Goal: Task Accomplishment & Management: Use online tool/utility

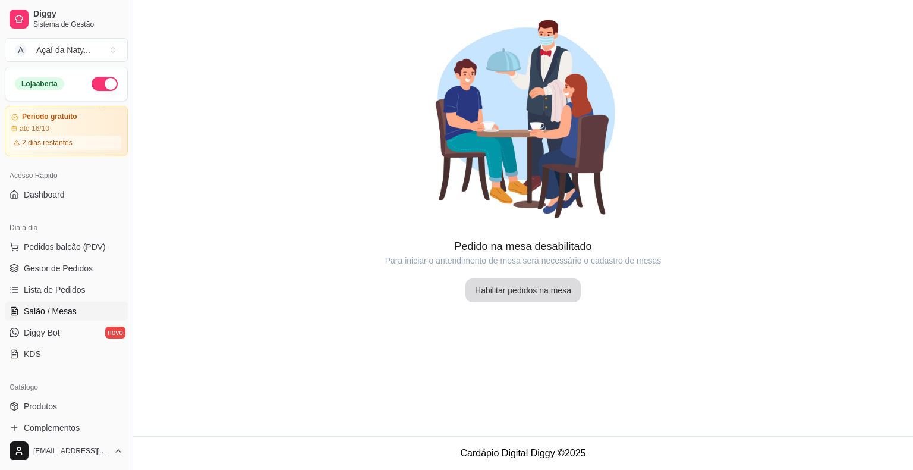
click at [559, 282] on button "Habilitar pedidos na mesa" at bounding box center [523, 290] width 115 height 24
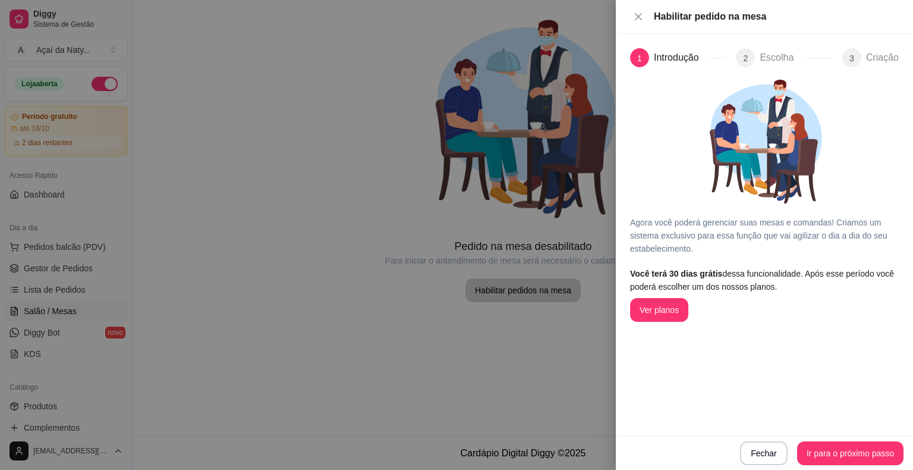
click at [262, 242] on div at bounding box center [456, 235] width 913 height 470
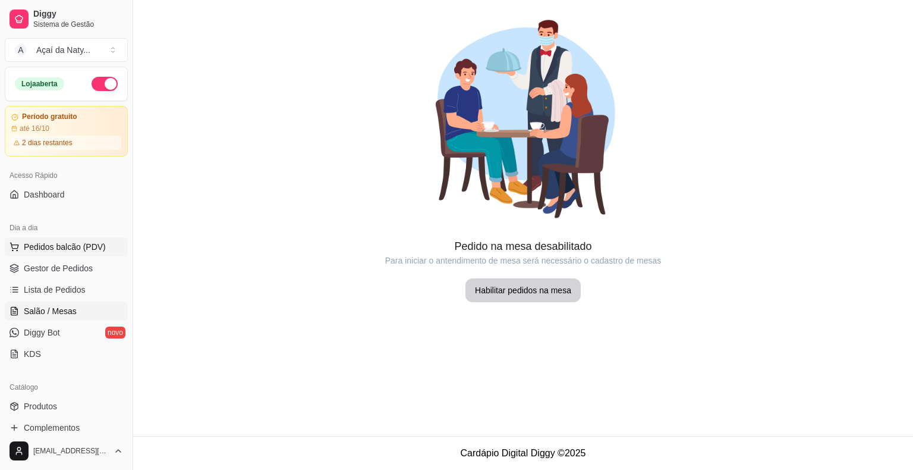
click at [93, 246] on span "Pedidos balcão (PDV)" at bounding box center [65, 247] width 82 height 12
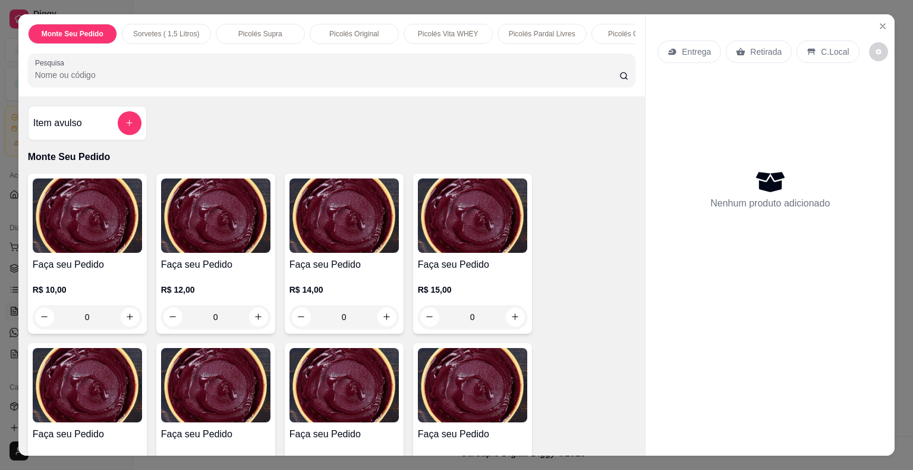
click at [155, 92] on div "Monte Seu Pedido Sorvetes ( 1,5 Litros) Picolés Supra Picolés Original Picolés …" at bounding box center [331, 55] width 627 height 82
click at [151, 77] on input "Pesquisa" at bounding box center [327, 75] width 585 height 12
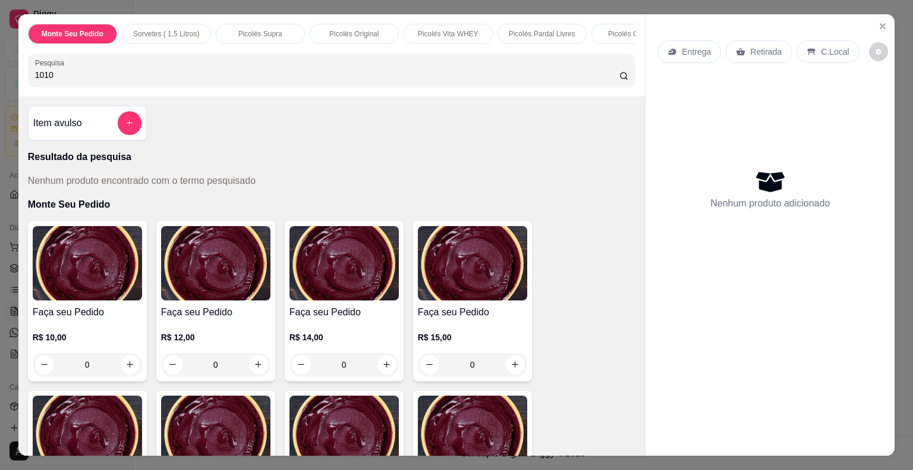
type input "1010"
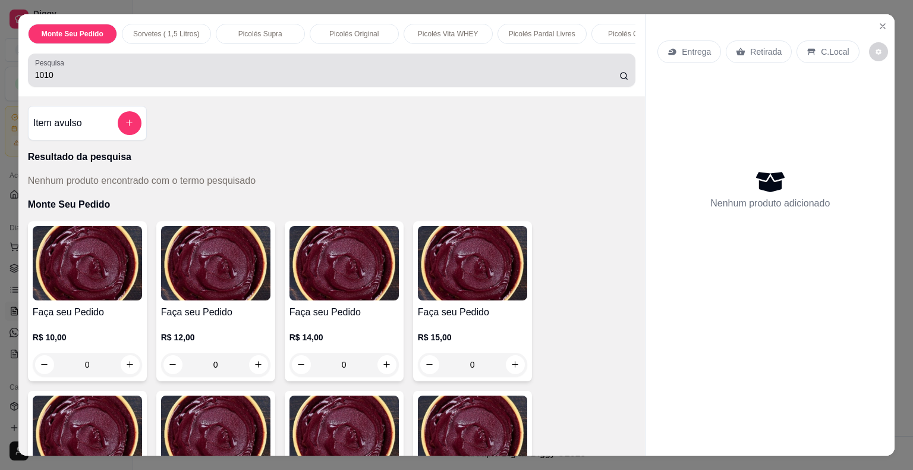
click at [620, 80] on icon at bounding box center [625, 76] width 10 height 10
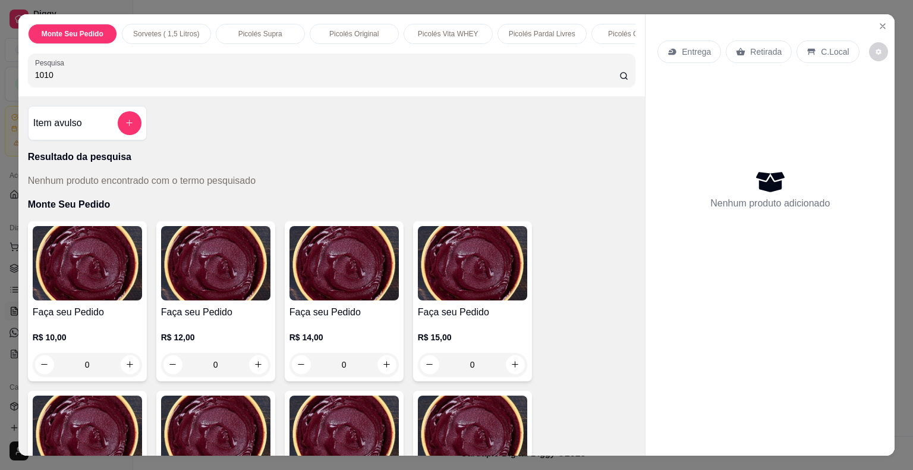
click at [547, 79] on input "1010" at bounding box center [327, 75] width 585 height 12
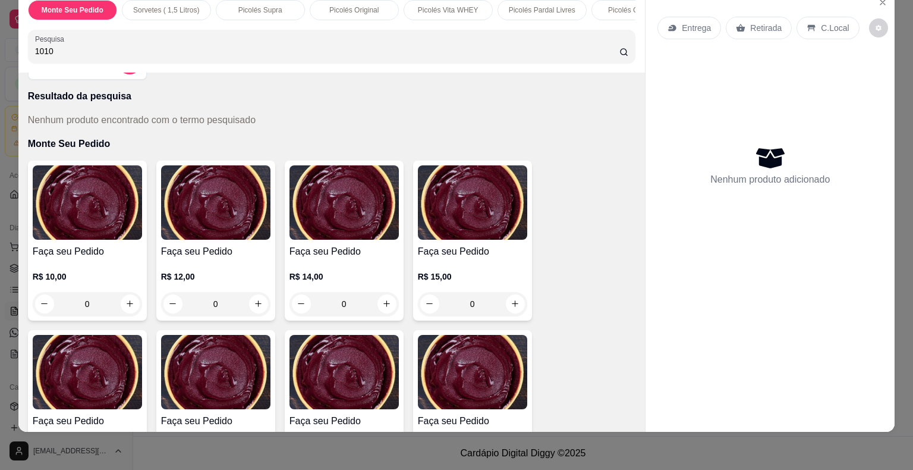
scroll to position [38, 0]
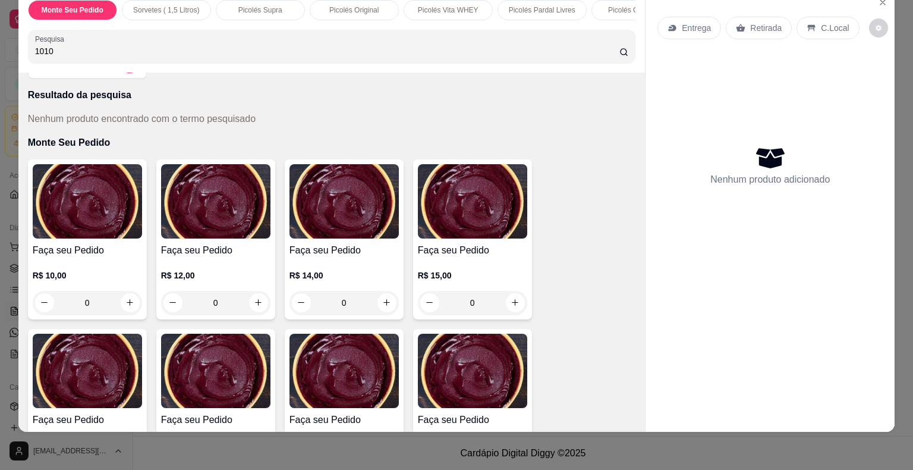
click at [821, 22] on p "C.Local" at bounding box center [835, 28] width 28 height 12
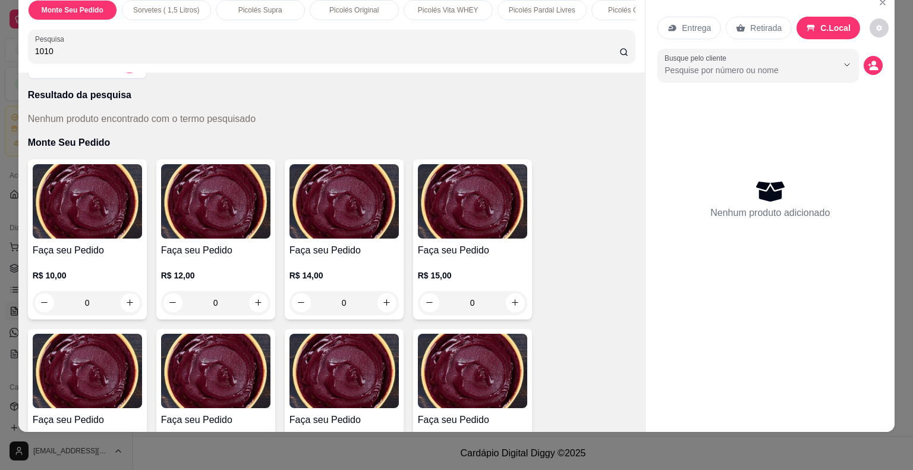
scroll to position [0, 0]
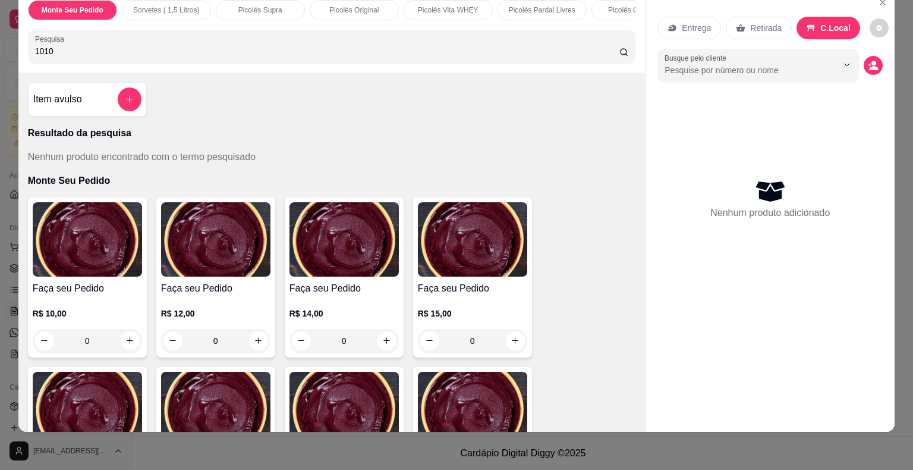
click at [509, 53] on input "1010" at bounding box center [327, 51] width 585 height 12
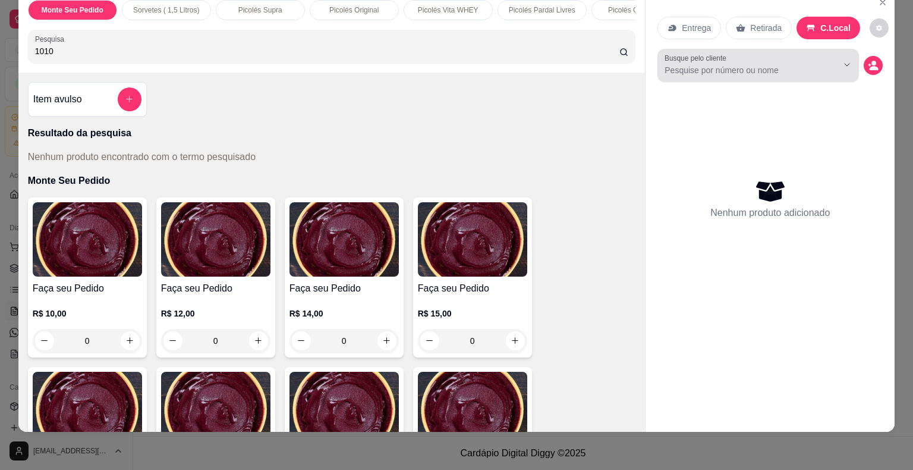
click at [721, 68] on div "Busque pelo cliente" at bounding box center [759, 65] width 202 height 33
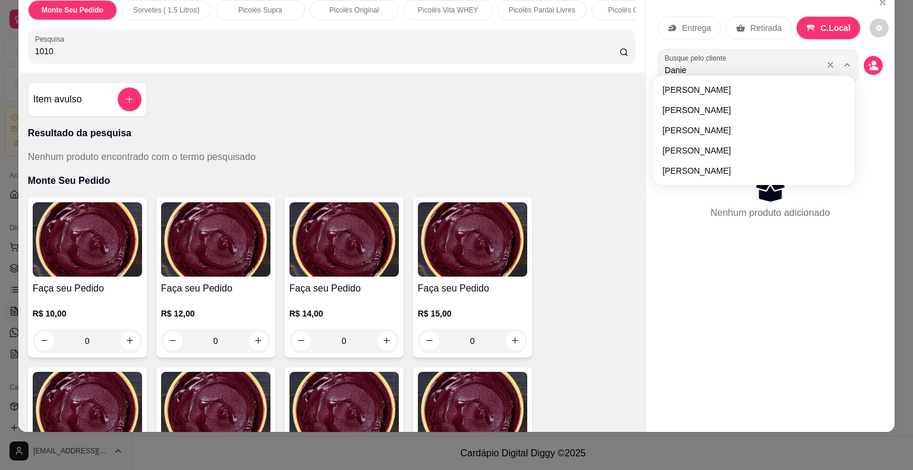
type input "[PERSON_NAME]"
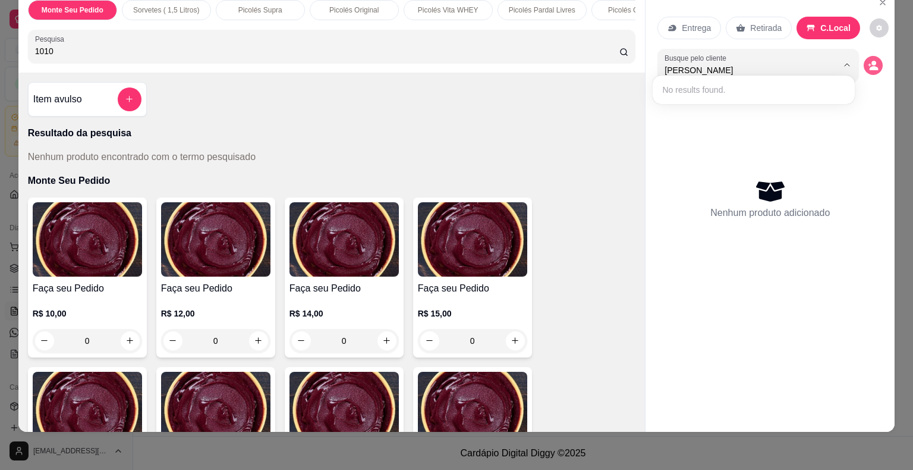
click at [873, 61] on button "decrease-product-quantity" at bounding box center [873, 65] width 19 height 19
click at [870, 66] on icon "decrease-product-quantity" at bounding box center [874, 68] width 9 height 4
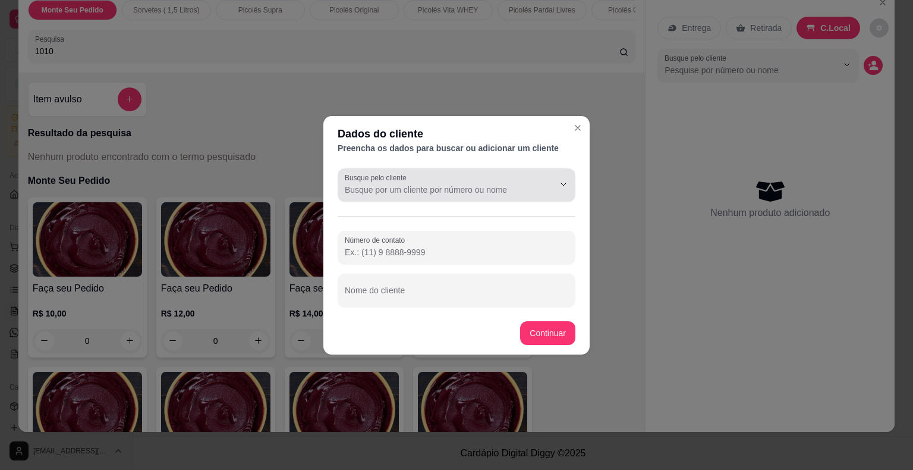
click at [470, 196] on div at bounding box center [457, 185] width 224 height 24
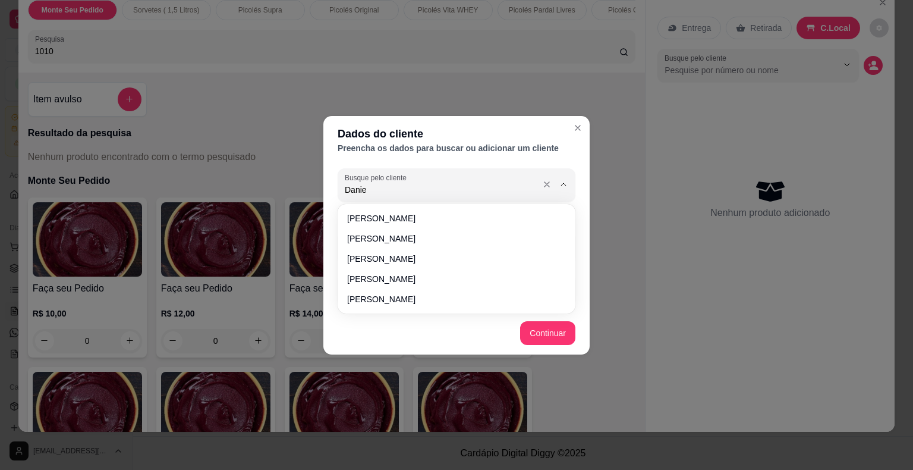
type input "[PERSON_NAME]"
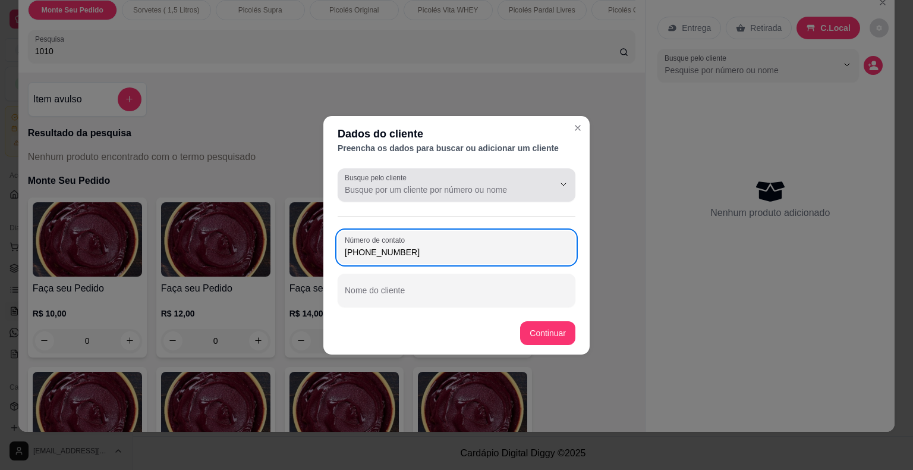
type input "[PHONE_NUMBER]"
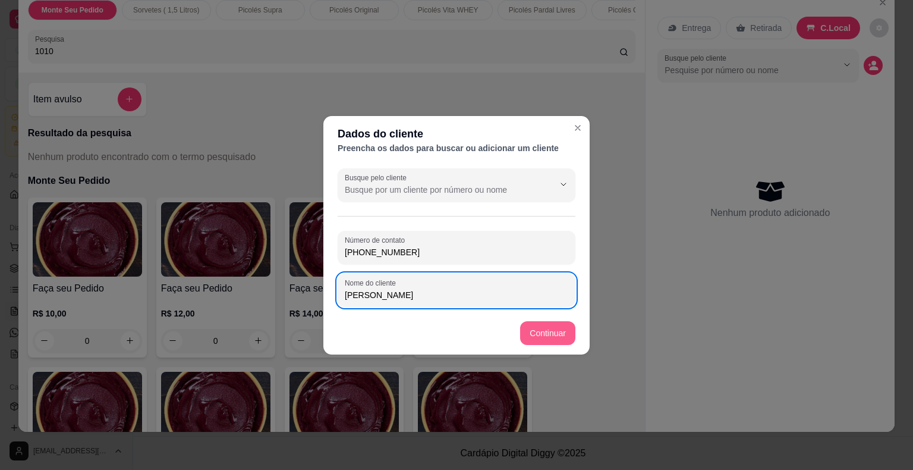
type input "[PERSON_NAME]"
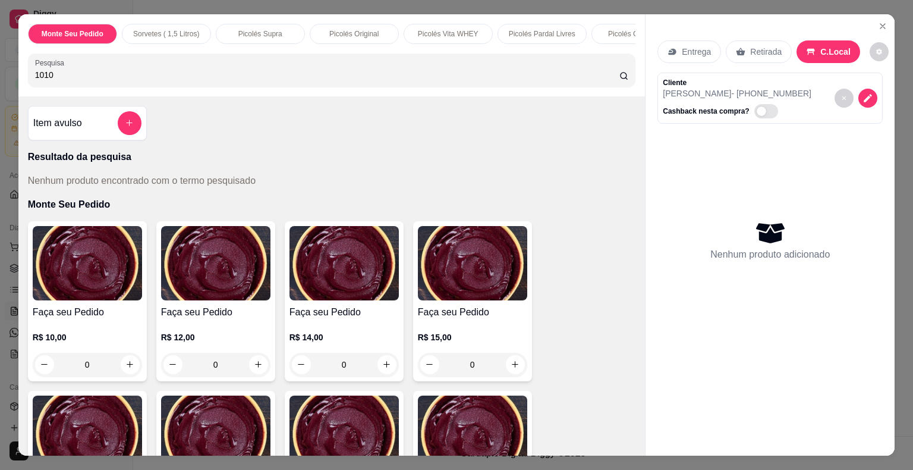
click at [768, 171] on div "Nenhum produto adicionado" at bounding box center [770, 240] width 225 height 233
click at [125, 125] on icon "add-separate-item" at bounding box center [129, 122] width 9 height 9
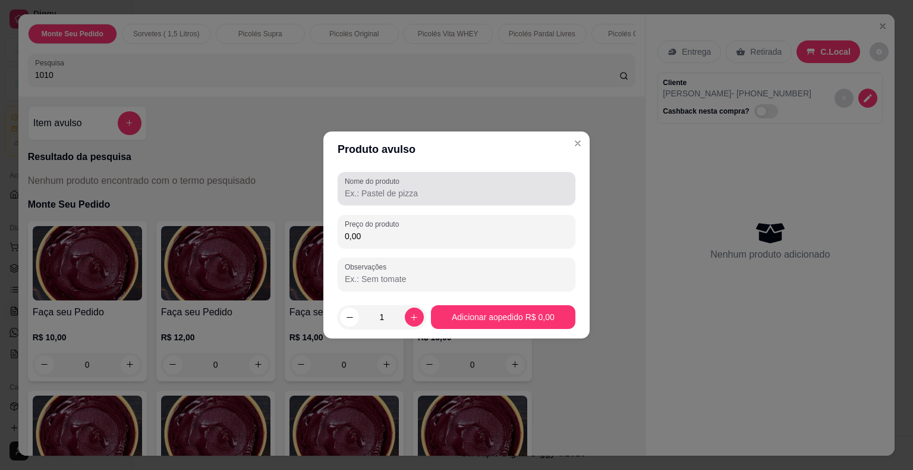
click at [417, 192] on input "Nome do produto" at bounding box center [457, 193] width 224 height 12
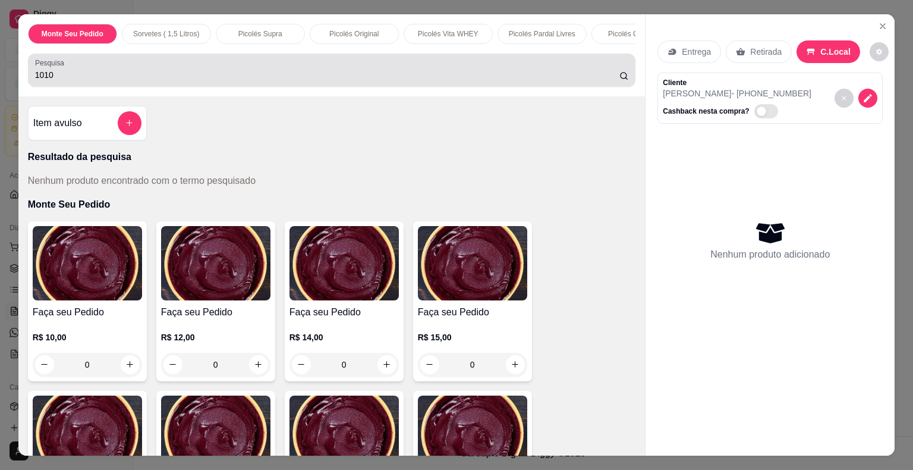
click at [501, 70] on div "1010" at bounding box center [332, 70] width 594 height 24
click at [492, 73] on div "1010" at bounding box center [332, 70] width 594 height 24
click at [621, 79] on circle at bounding box center [623, 76] width 7 height 7
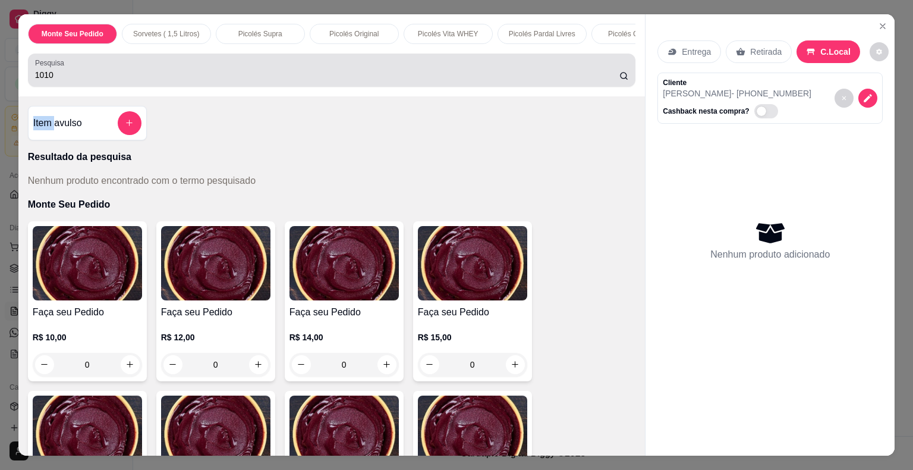
click at [621, 79] on circle at bounding box center [623, 76] width 7 height 7
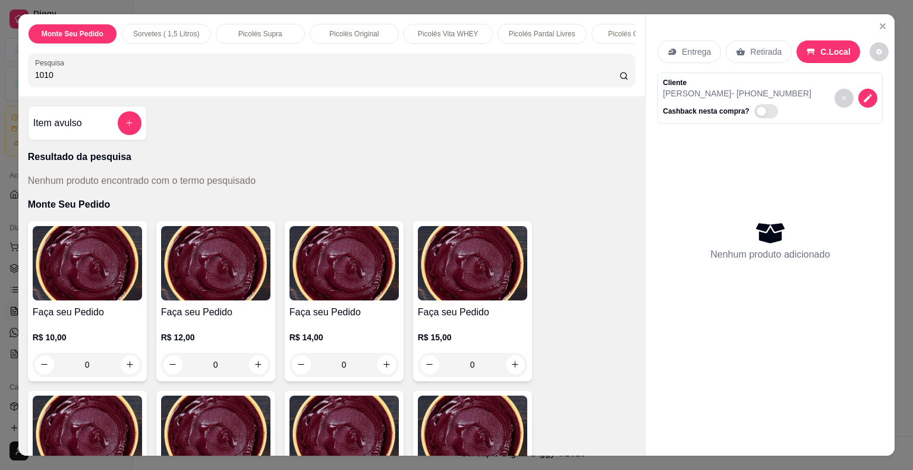
click at [569, 81] on input "1010" at bounding box center [327, 75] width 585 height 12
type input "1"
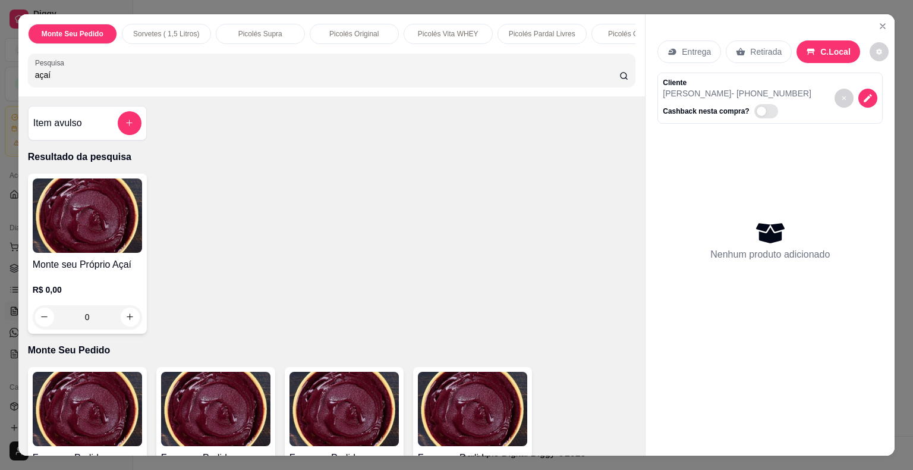
click at [116, 231] on img at bounding box center [87, 215] width 109 height 74
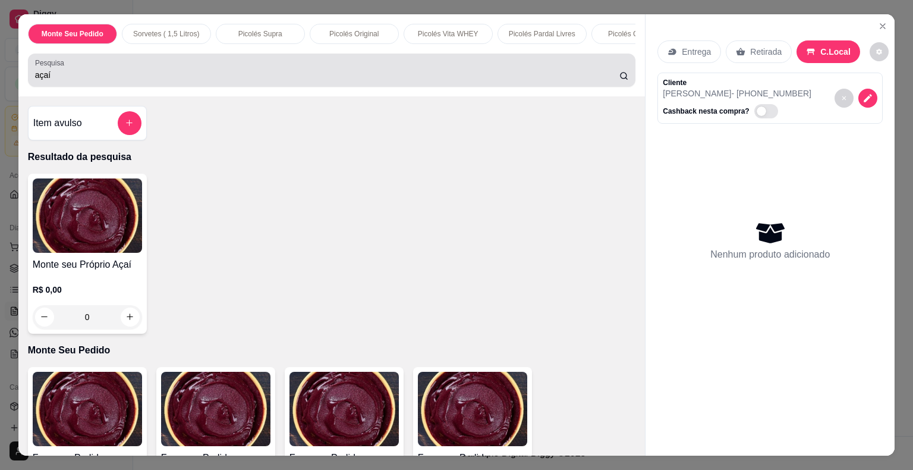
click at [364, 71] on div "açaí" at bounding box center [332, 70] width 594 height 24
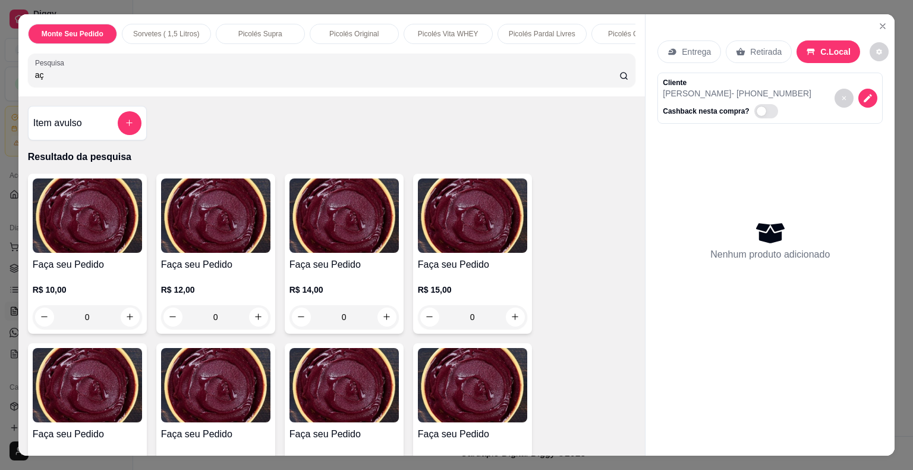
type input "a"
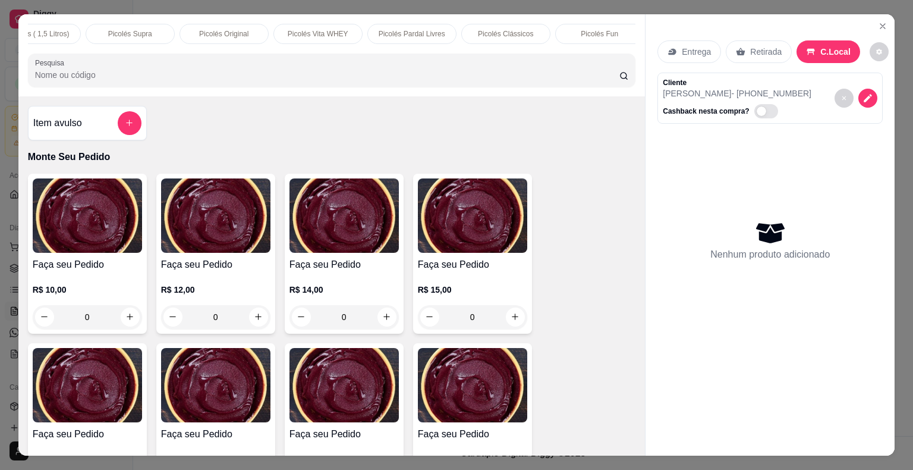
scroll to position [0, 139]
click at [881, 23] on icon "Close" at bounding box center [883, 26] width 10 height 10
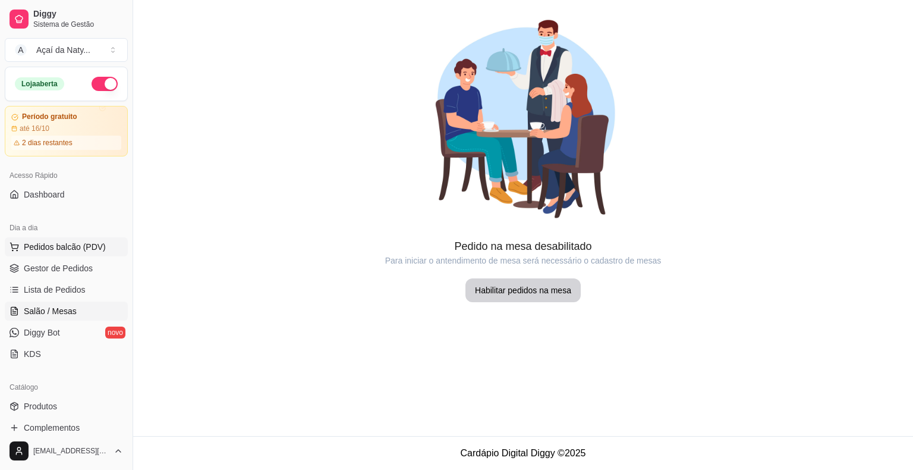
click at [74, 250] on span "Pedidos balcão (PDV)" at bounding box center [65, 247] width 82 height 12
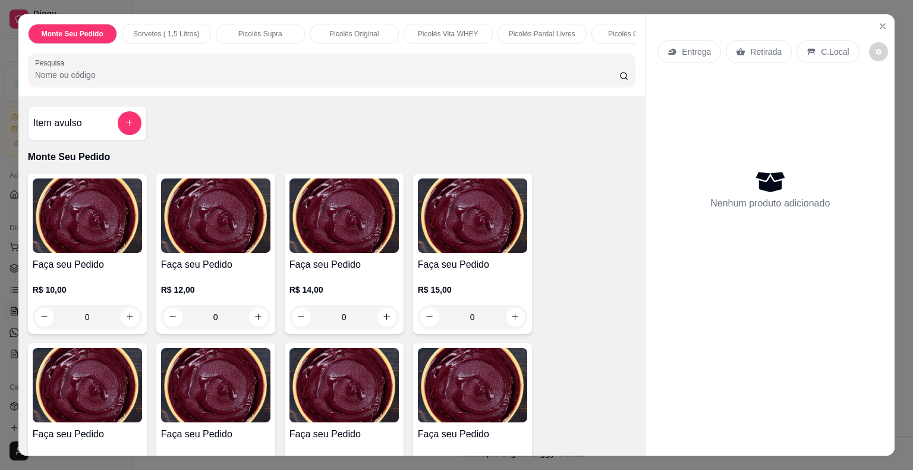
click at [737, 23] on div "Entrega Retirada C.Local Nenhum produto adicionado" at bounding box center [770, 225] width 249 height 423
click at [876, 49] on icon "decrease-product-quantity" at bounding box center [879, 52] width 6 height 6
click at [878, 23] on icon "Close" at bounding box center [883, 26] width 10 height 10
click at [880, 21] on icon "Close" at bounding box center [883, 26] width 10 height 10
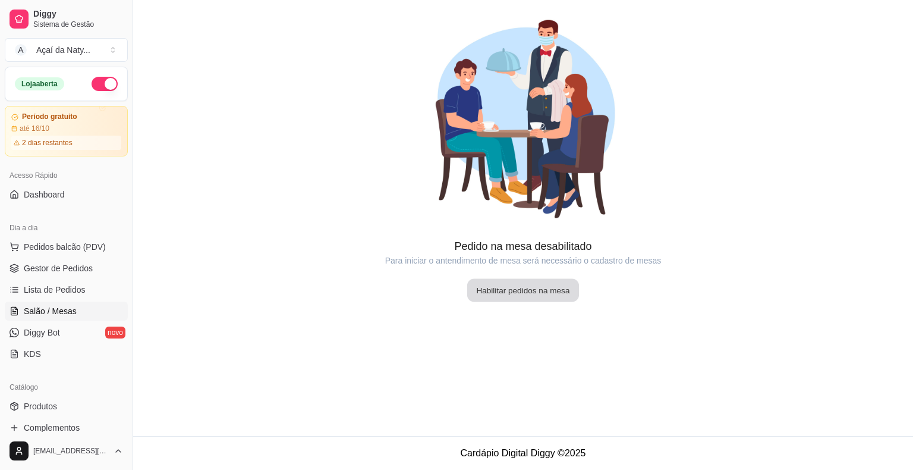
click at [513, 289] on button "Habilitar pedidos na mesa" at bounding box center [523, 290] width 112 height 23
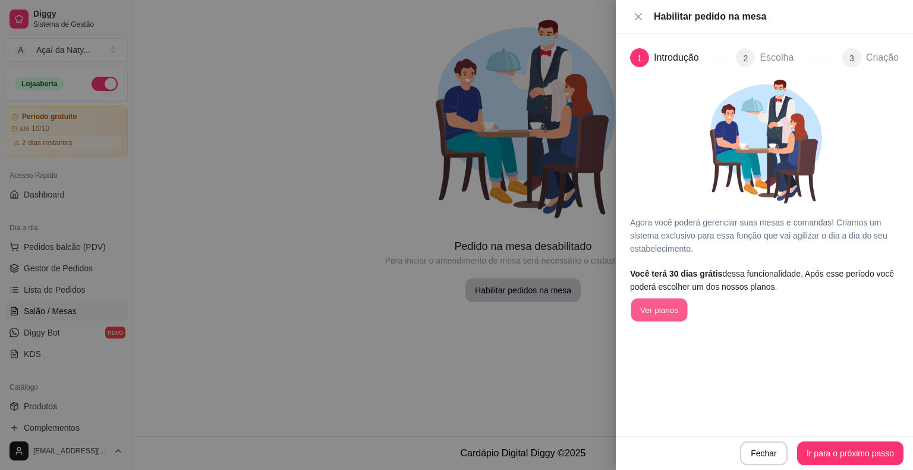
click at [672, 308] on button "Ver planos" at bounding box center [659, 310] width 56 height 23
click at [861, 453] on button "Ir para o próximo passo" at bounding box center [850, 453] width 103 height 23
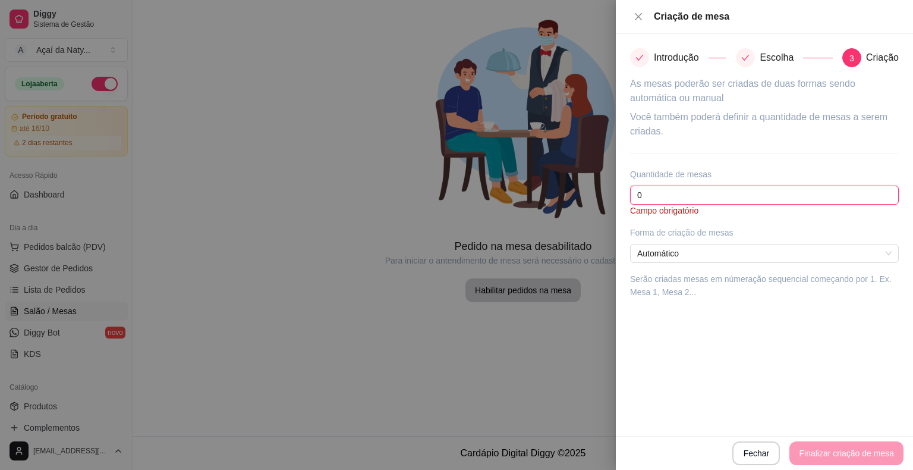
click at [727, 196] on input "0" at bounding box center [764, 195] width 269 height 19
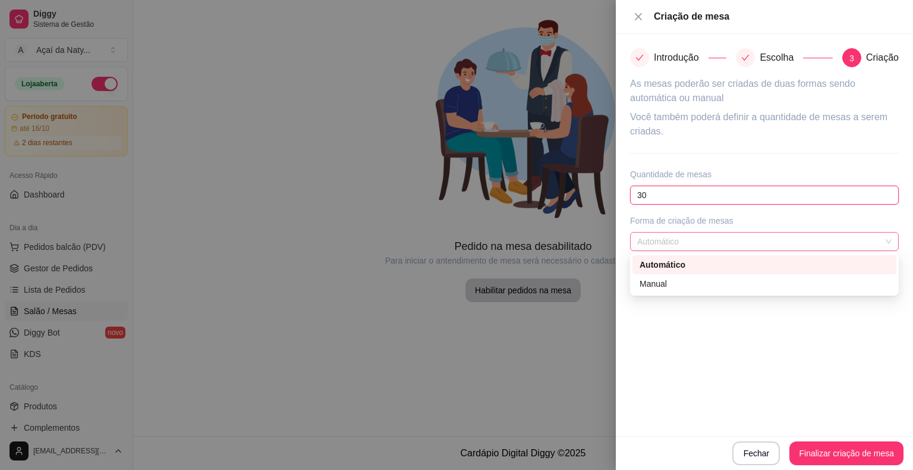
click at [889, 239] on span "Automático" at bounding box center [765, 242] width 255 height 18
type input "30"
click at [889, 239] on span "Automático" at bounding box center [765, 242] width 255 height 18
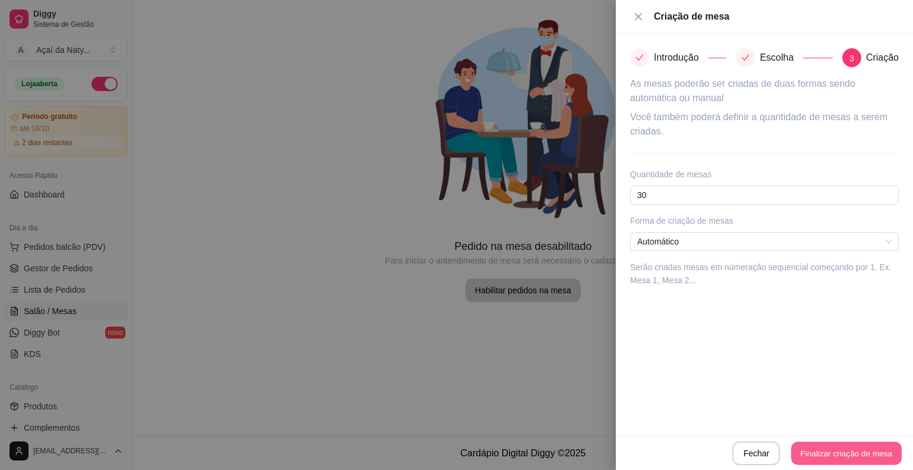
click at [869, 451] on button "Finalizar criação de mesa" at bounding box center [847, 453] width 111 height 23
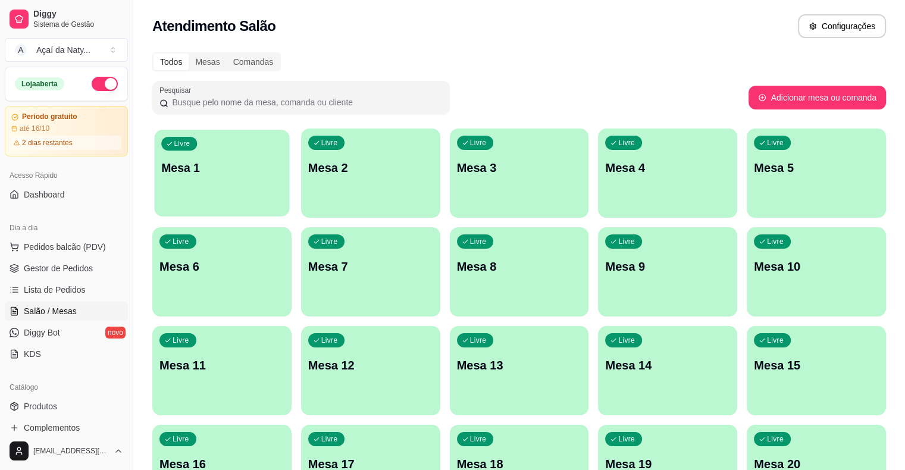
click at [195, 202] on div "Livre Mesa 1" at bounding box center [222, 166] width 135 height 73
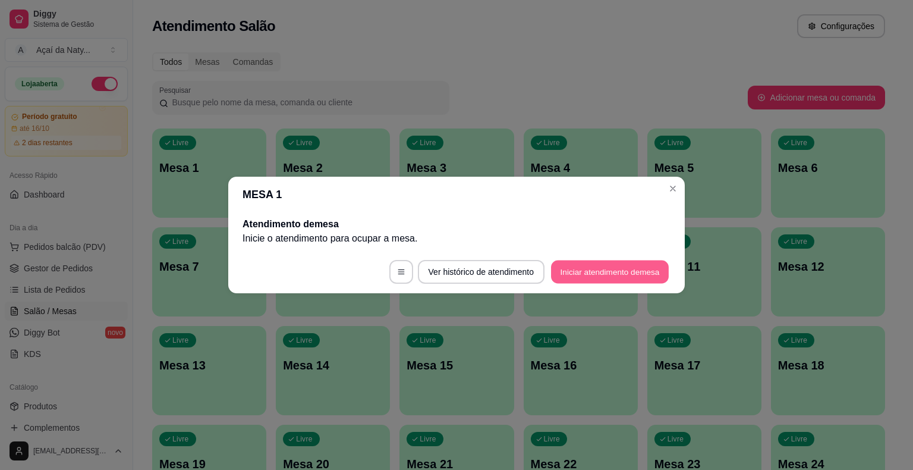
click at [588, 270] on button "Iniciar atendimento de mesa" at bounding box center [610, 271] width 118 height 23
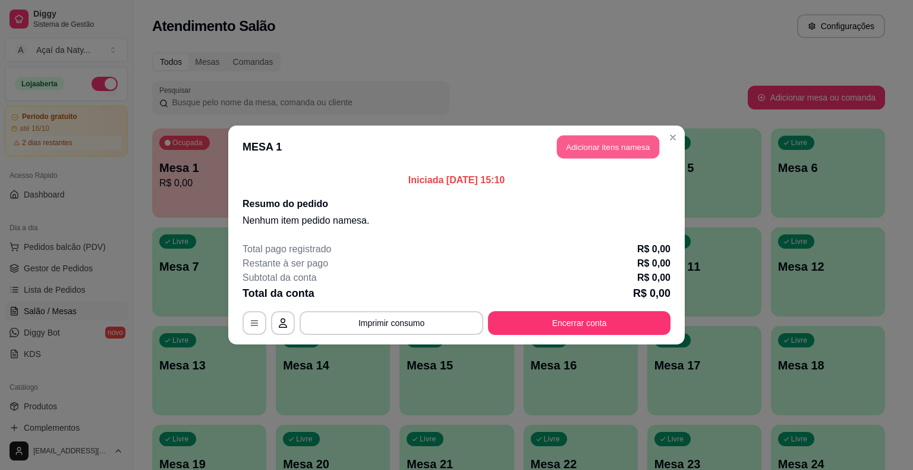
click at [609, 151] on button "Adicionar itens na mesa" at bounding box center [608, 147] width 102 height 23
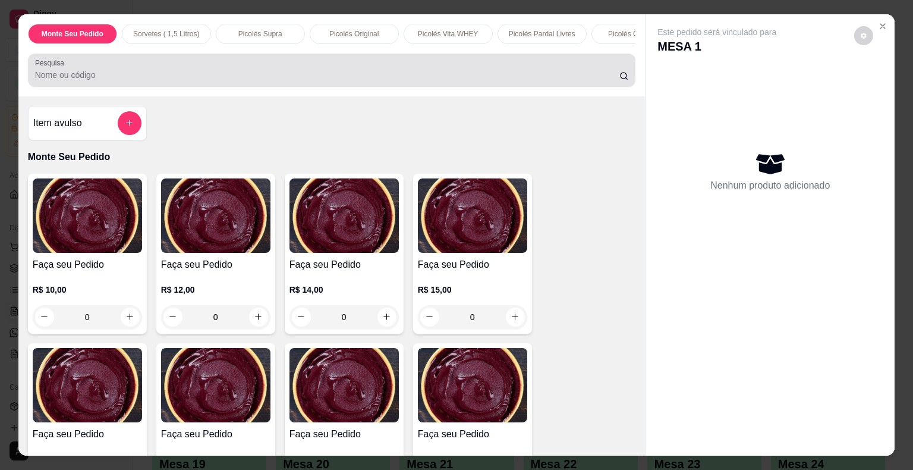
click at [560, 81] on input "Pesquisa" at bounding box center [327, 75] width 585 height 12
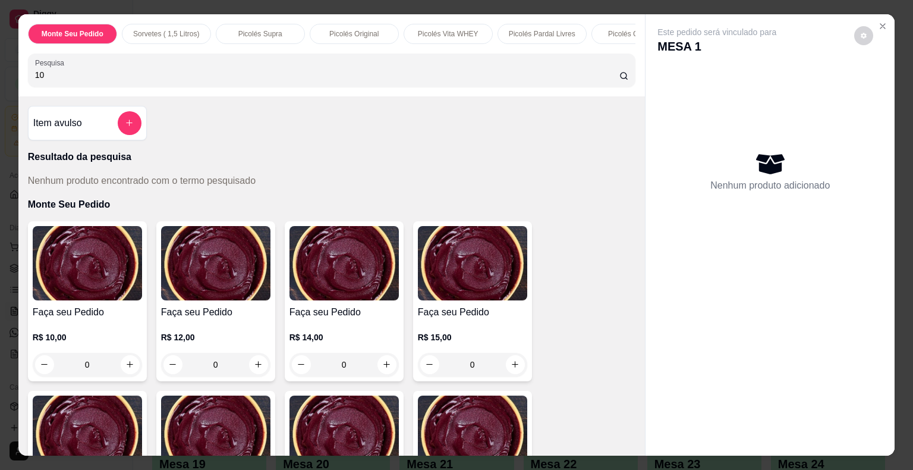
type input "1"
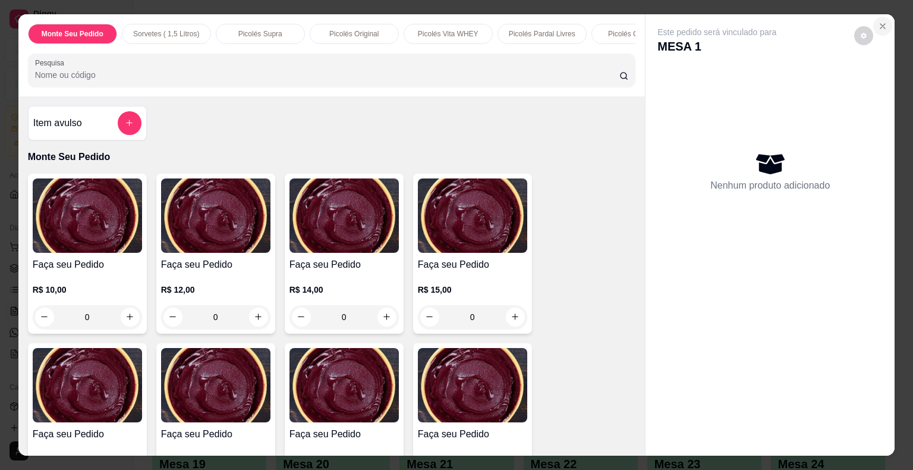
click at [878, 26] on button "Close" at bounding box center [883, 26] width 19 height 19
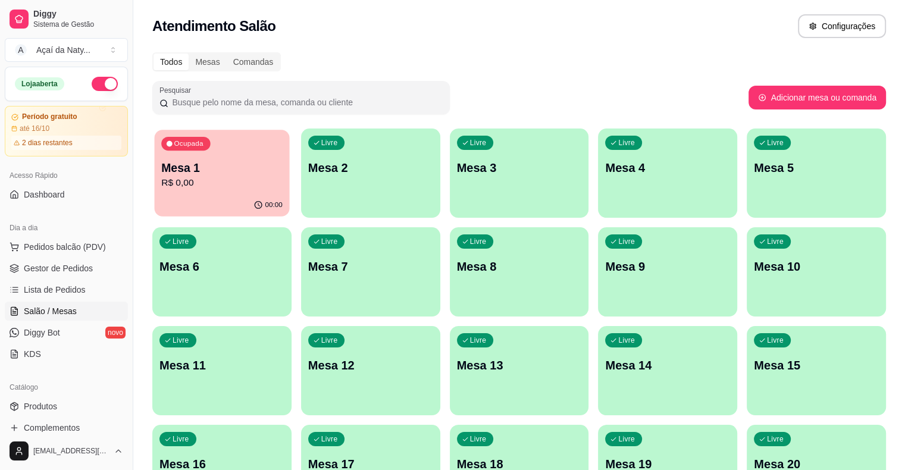
click at [244, 189] on p "R$ 0,00" at bounding box center [221, 183] width 121 height 14
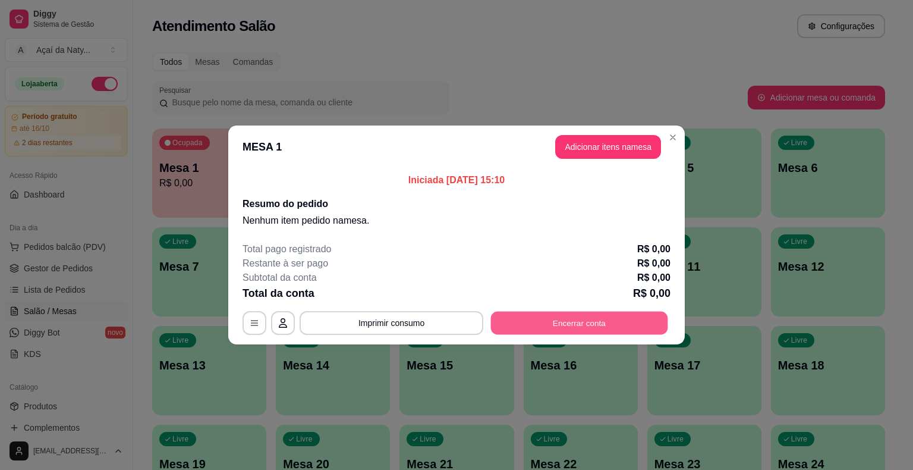
click at [530, 326] on button "Encerrar conta" at bounding box center [579, 323] width 177 height 23
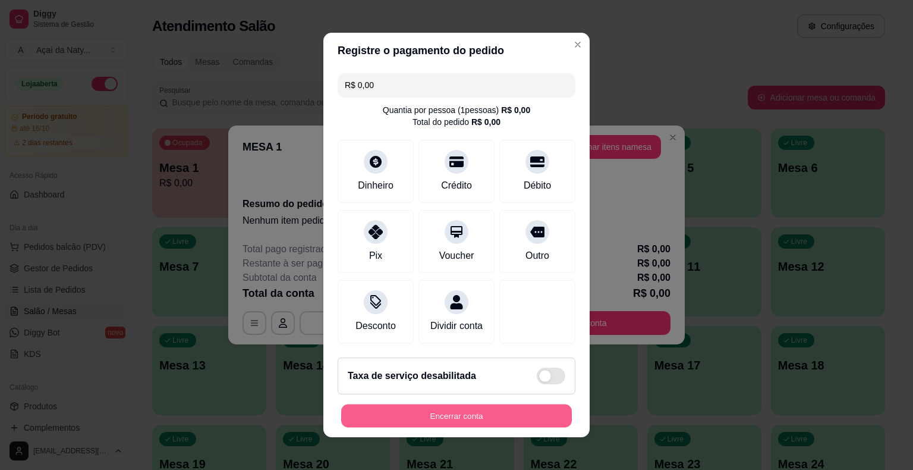
click at [450, 410] on button "Encerrar conta" at bounding box center [456, 415] width 231 height 23
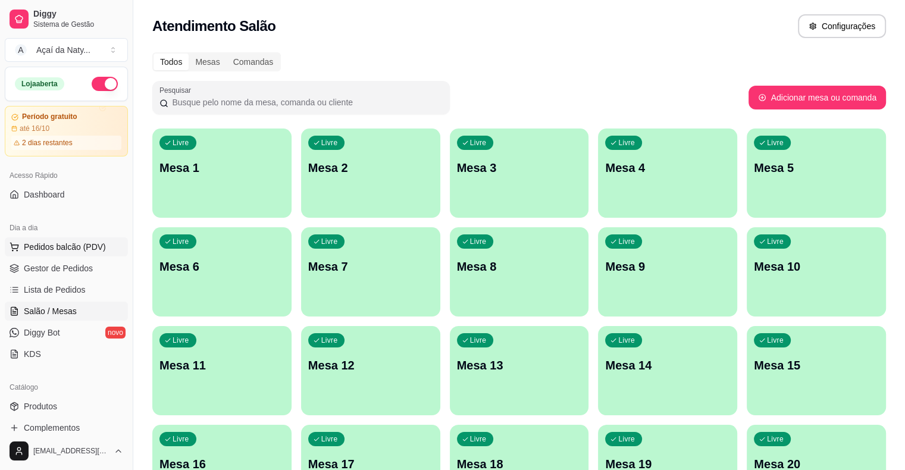
click at [57, 246] on span "Pedidos balcão (PDV)" at bounding box center [65, 247] width 82 height 12
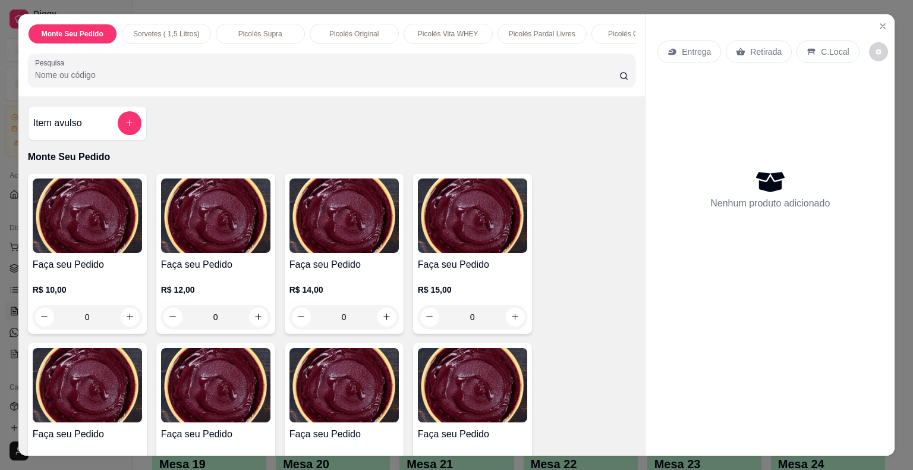
click at [517, 96] on div "Monte Seu Pedido Sorvetes ( 1,5 Litros) Picolés Supra Picolés Original Picolés …" at bounding box center [331, 55] width 627 height 82
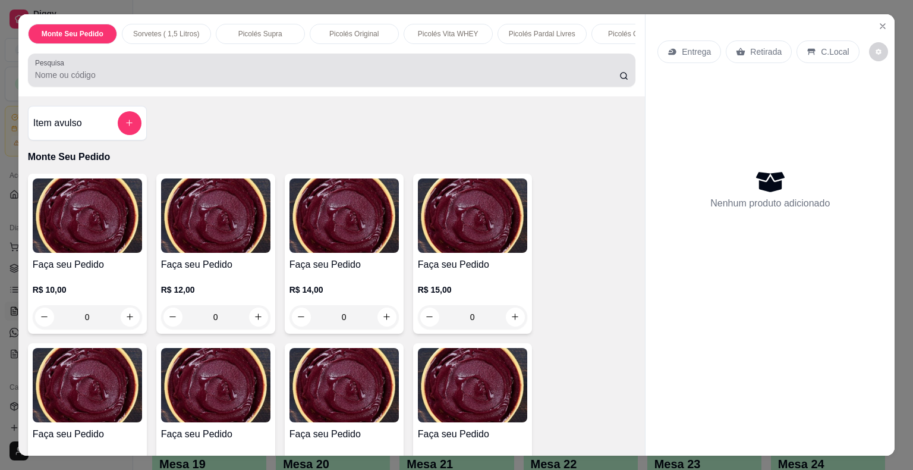
click at [491, 87] on div "Pesquisa" at bounding box center [332, 70] width 608 height 33
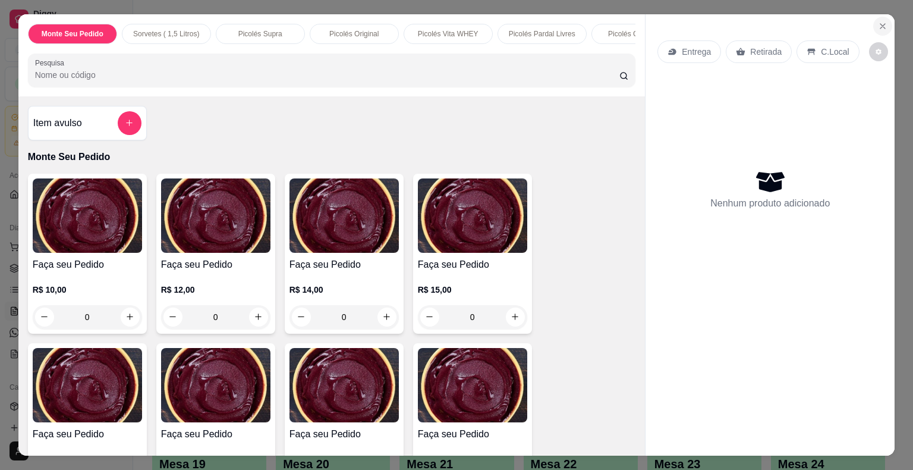
click at [878, 21] on icon "Close" at bounding box center [883, 26] width 10 height 10
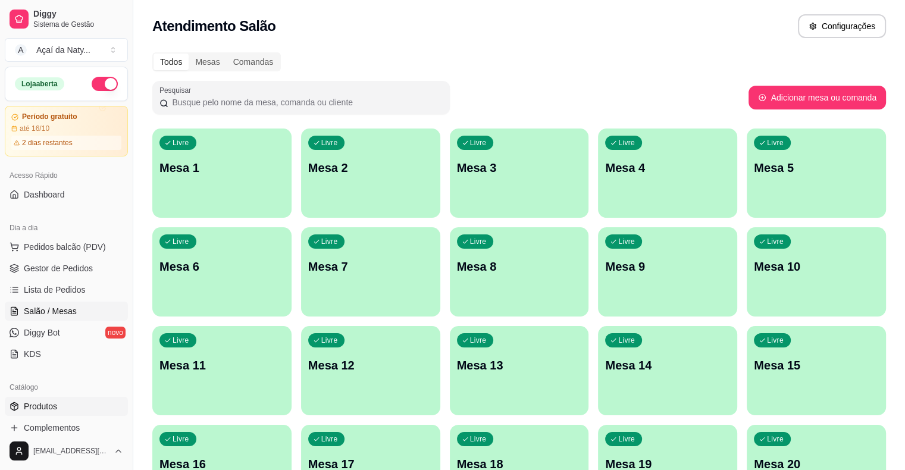
click at [43, 412] on link "Produtos" at bounding box center [66, 406] width 123 height 19
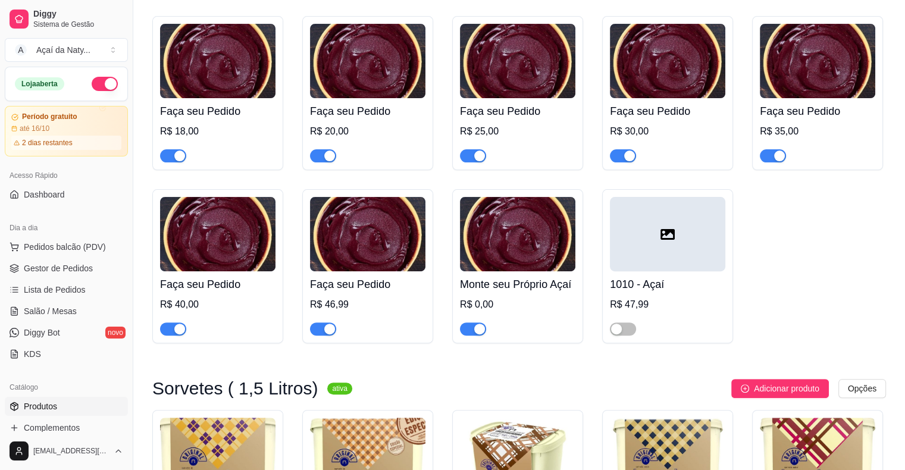
scroll to position [322, 0]
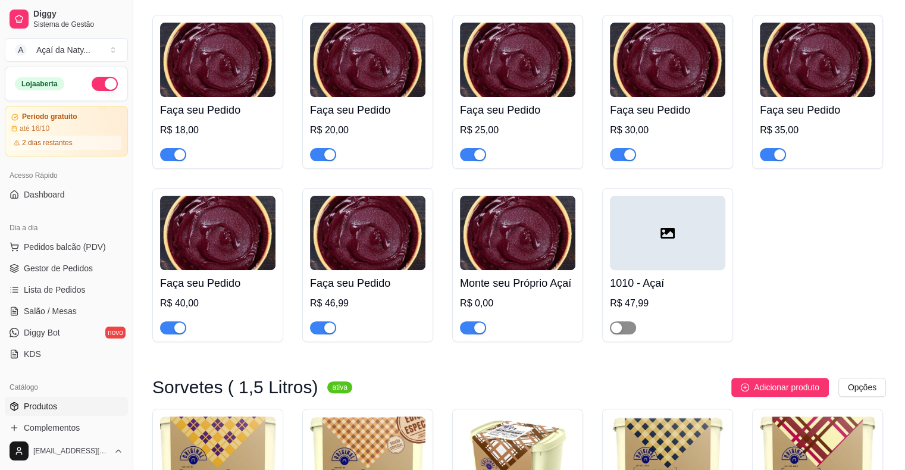
click at [627, 334] on span "button" at bounding box center [623, 327] width 26 height 13
click at [86, 248] on span "Pedidos balcão (PDV)" at bounding box center [65, 247] width 82 height 12
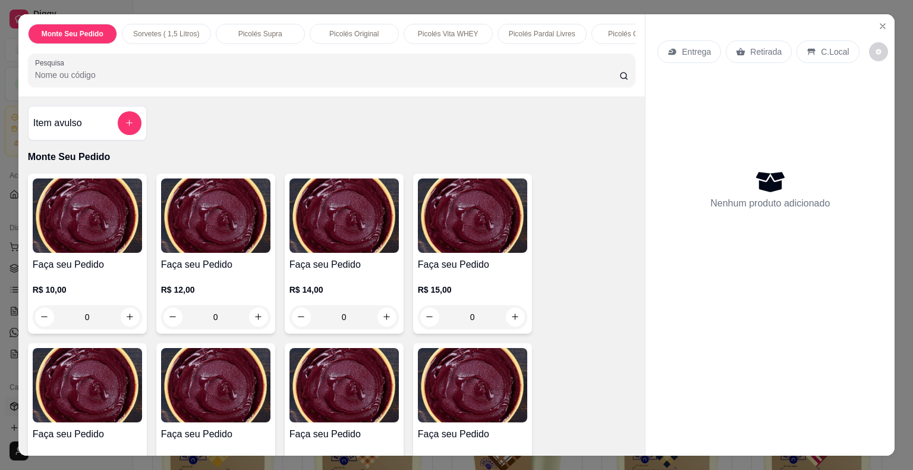
click at [93, 76] on input "Pesquisa" at bounding box center [327, 75] width 585 height 12
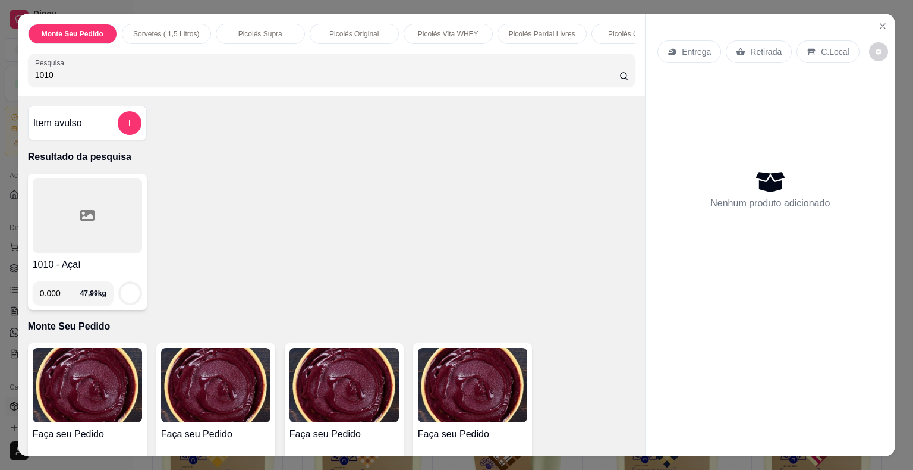
type input "1010"
click at [114, 253] on div at bounding box center [87, 215] width 109 height 74
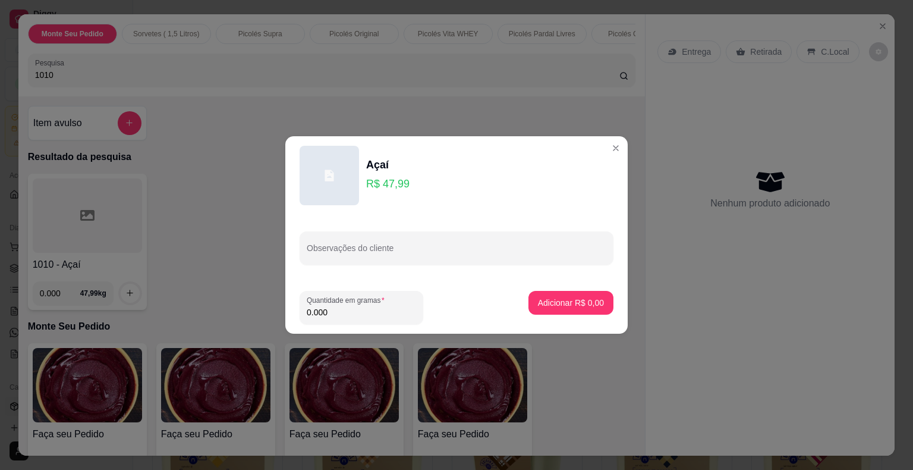
click at [402, 316] on input "0.000" at bounding box center [361, 312] width 109 height 12
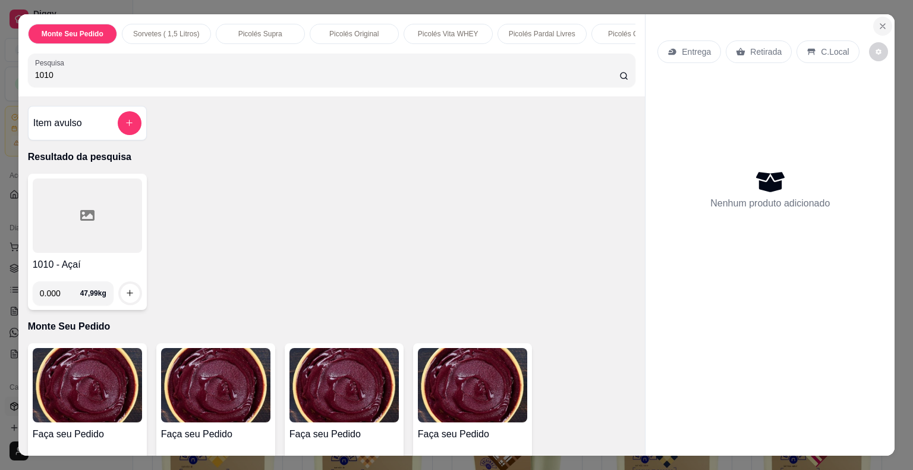
click at [879, 24] on icon "Close" at bounding box center [883, 26] width 10 height 10
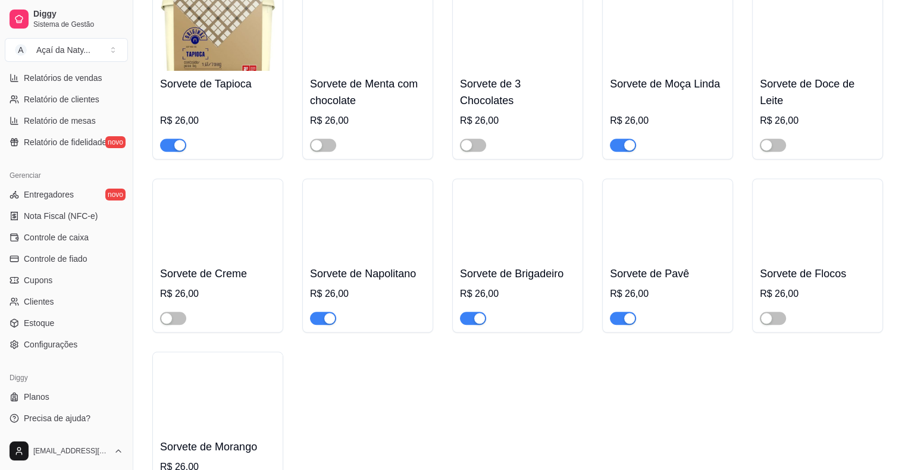
scroll to position [1010, 0]
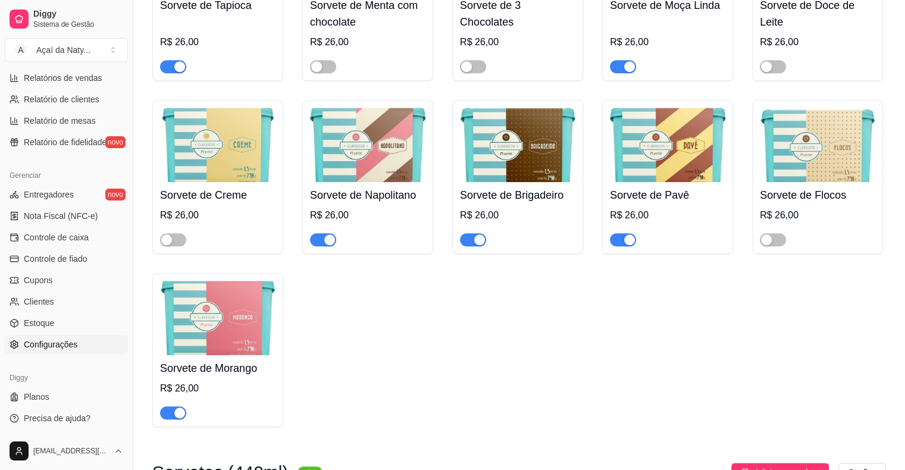
click at [61, 348] on span "Configurações" at bounding box center [51, 344] width 54 height 12
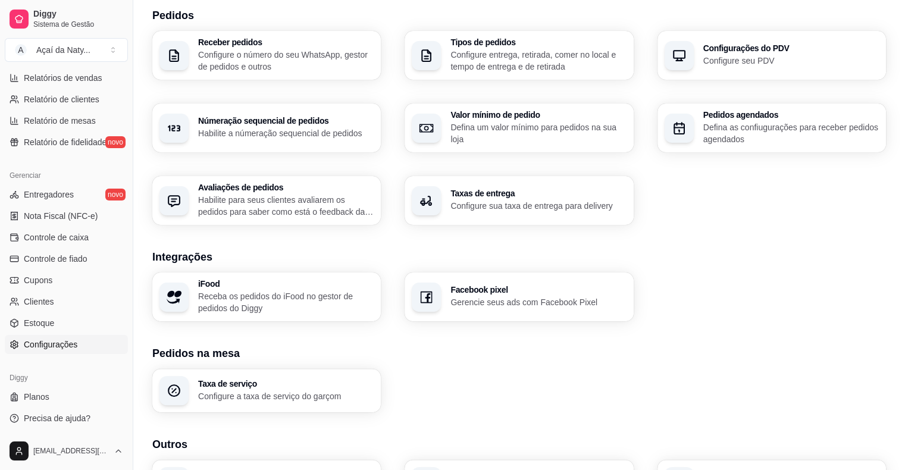
scroll to position [363, 0]
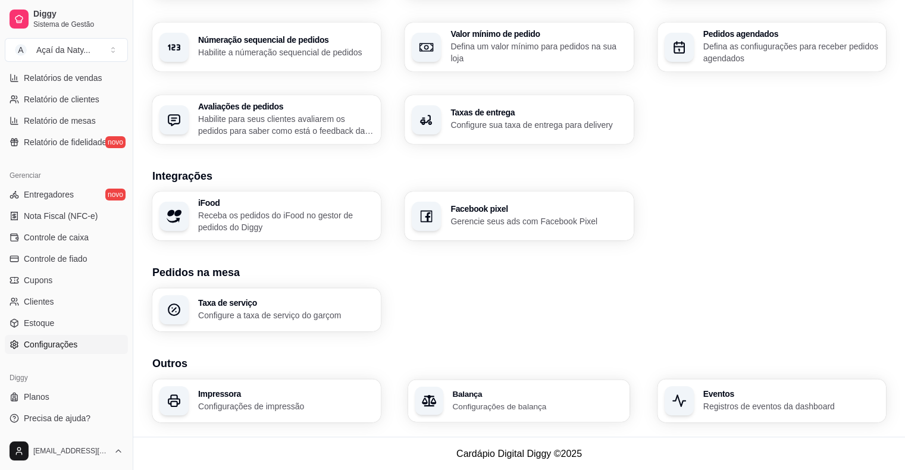
click at [545, 385] on div "Balança Configurações de balança" at bounding box center [519, 400] width 222 height 42
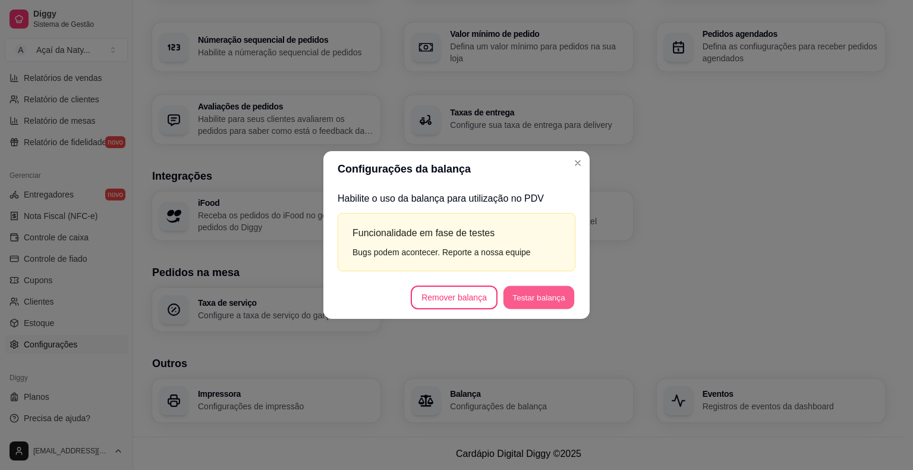
click at [541, 305] on button "Testar balança" at bounding box center [539, 296] width 71 height 23
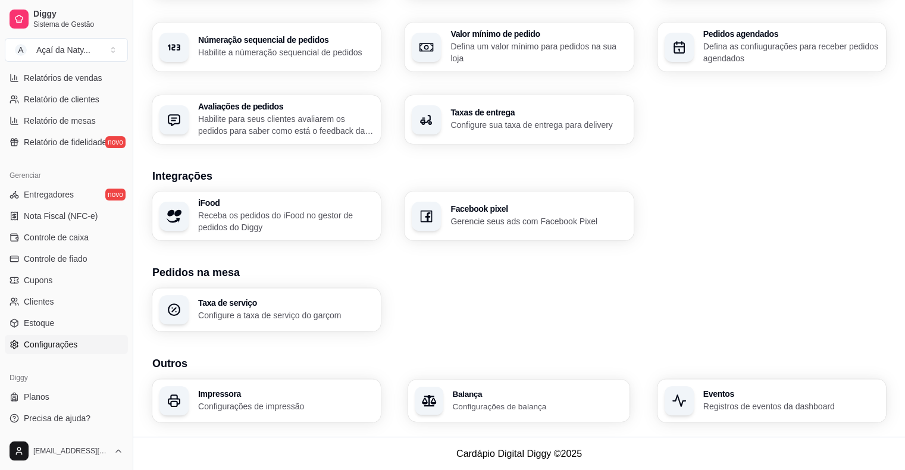
click at [530, 401] on p "Configurações de balança" at bounding box center [538, 405] width 170 height 11
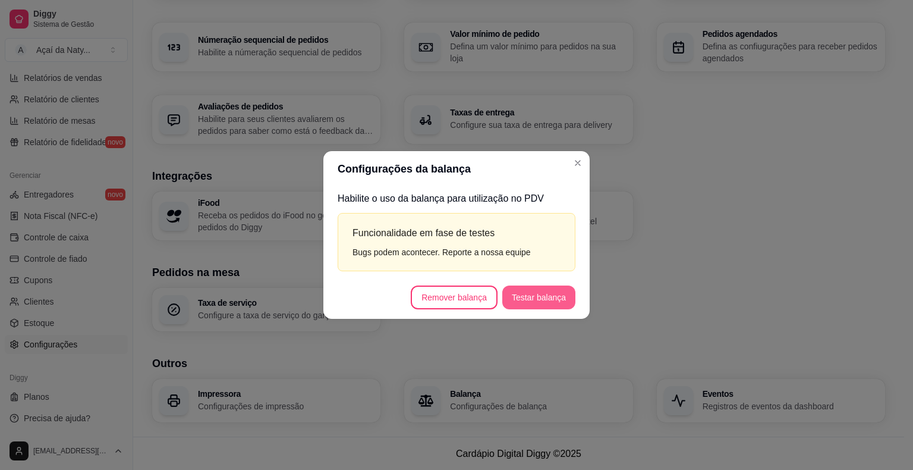
click at [550, 303] on div "Configurações da balança Habilite o uso da balança para utilização no PDV Funci…" at bounding box center [456, 235] width 913 height 470
click at [550, 303] on button "Testar balança" at bounding box center [539, 296] width 71 height 23
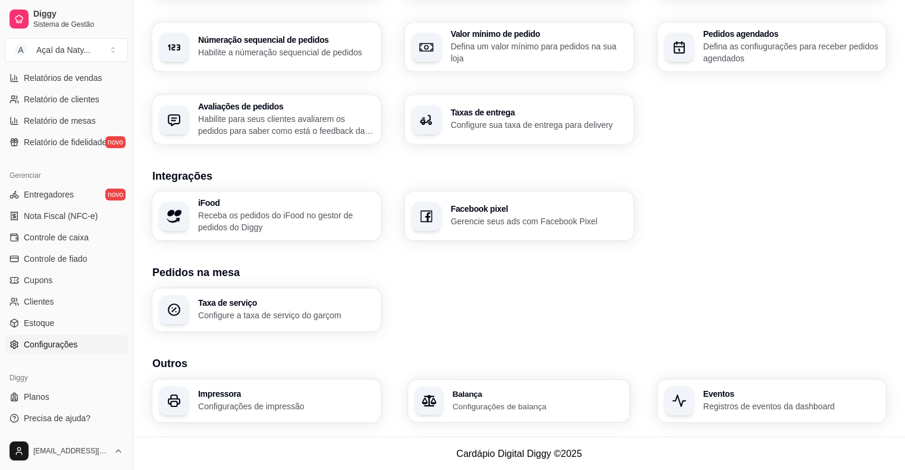
click at [481, 397] on h3 "Balança" at bounding box center [538, 394] width 170 height 8
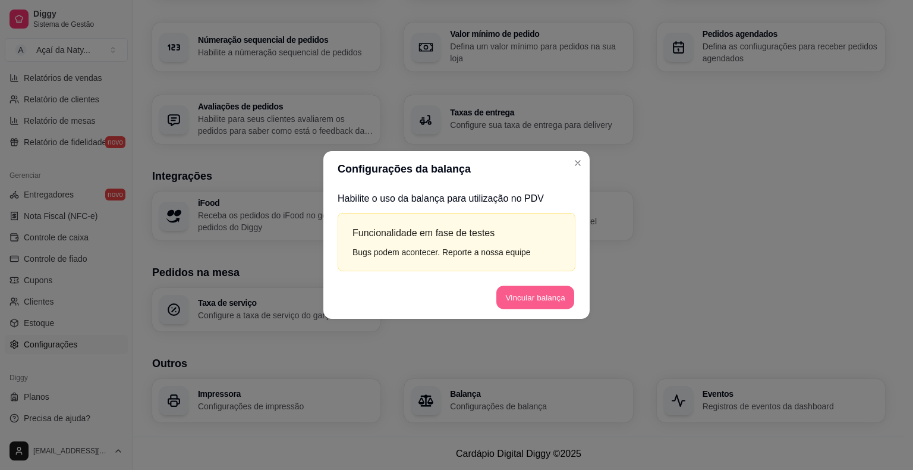
click at [511, 301] on button "Vincular balança" at bounding box center [536, 296] width 78 height 23
click at [533, 300] on button "Testar balança" at bounding box center [539, 296] width 71 height 23
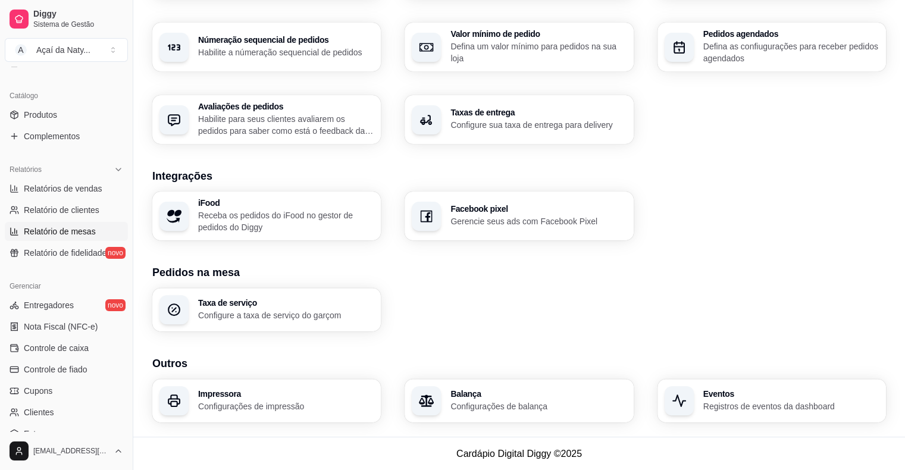
scroll to position [247, 0]
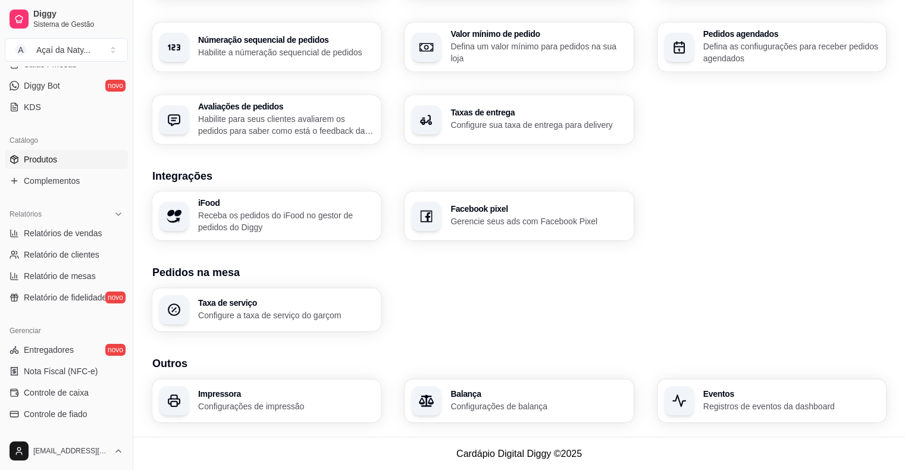
click at [32, 156] on span "Produtos" at bounding box center [40, 159] width 33 height 12
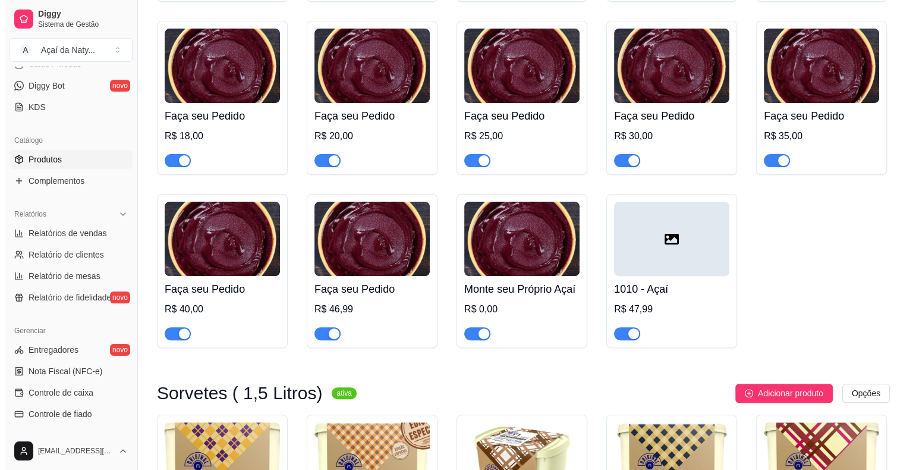
scroll to position [380, 0]
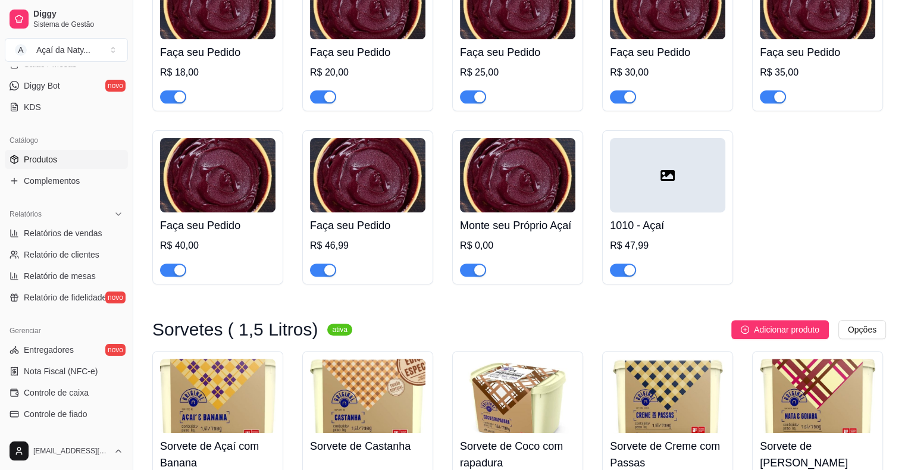
click at [645, 182] on div at bounding box center [667, 175] width 115 height 74
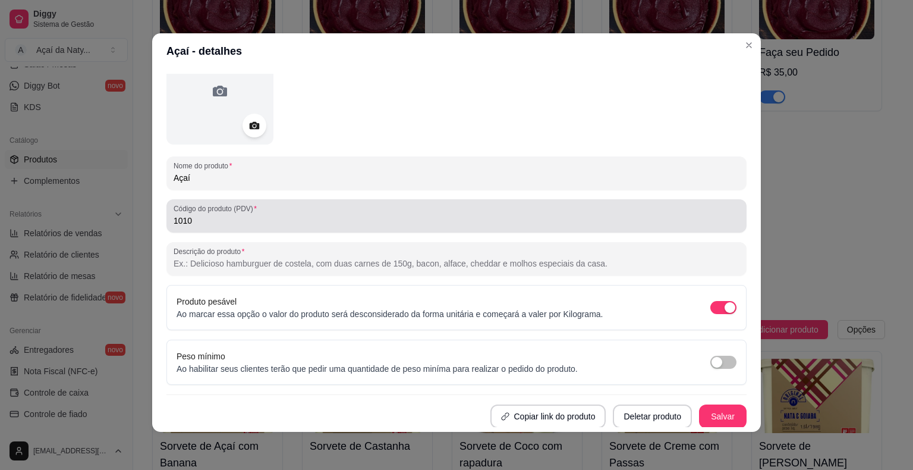
scroll to position [0, 0]
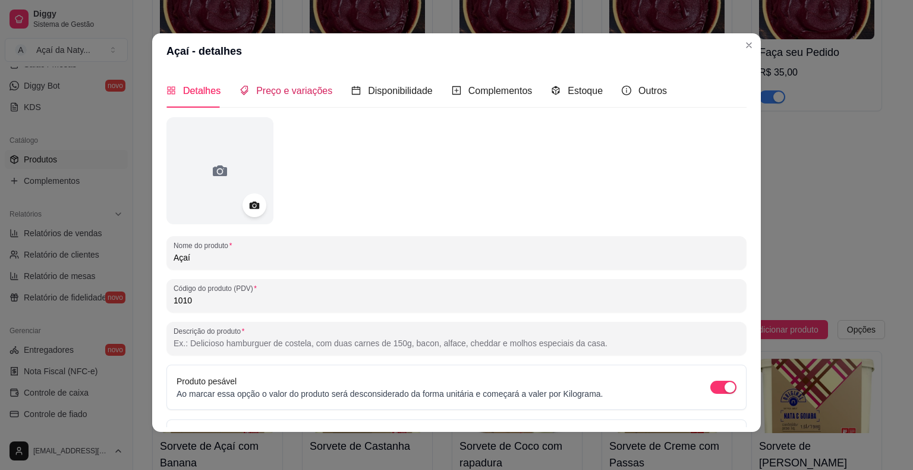
click at [262, 86] on span "Preço e variações" at bounding box center [294, 91] width 76 height 10
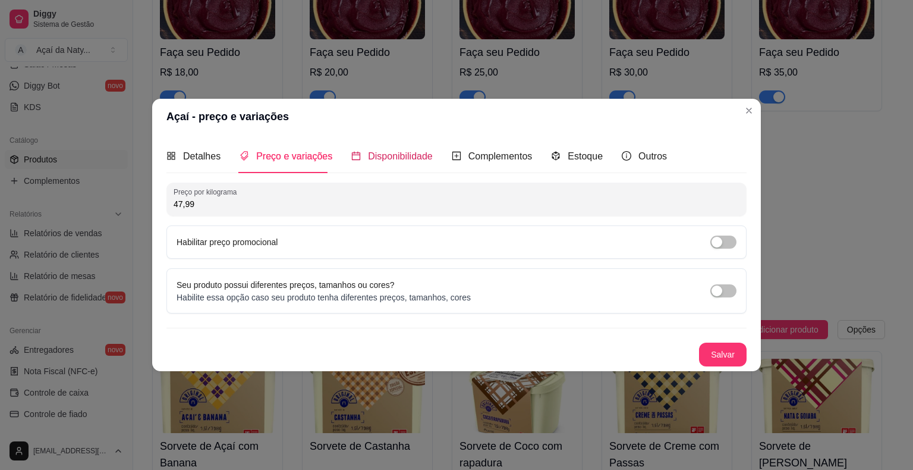
click at [376, 157] on span "Disponibilidade" at bounding box center [400, 156] width 65 height 10
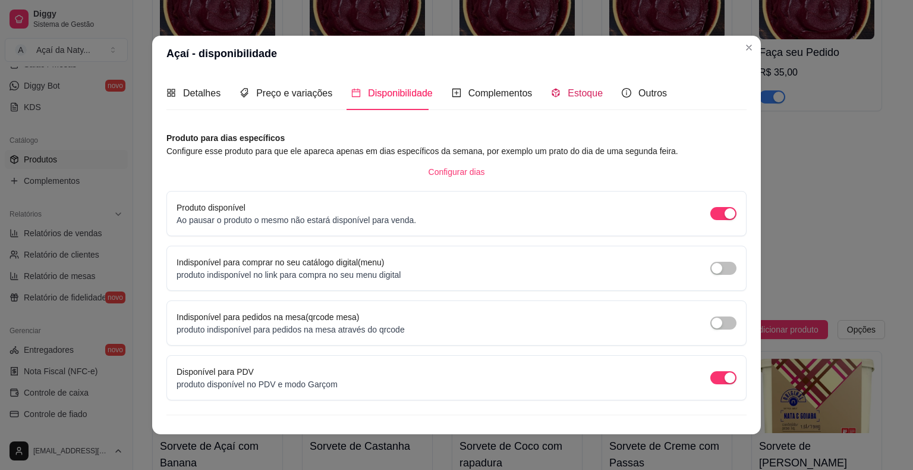
click at [568, 95] on span "Estoque" at bounding box center [585, 93] width 35 height 10
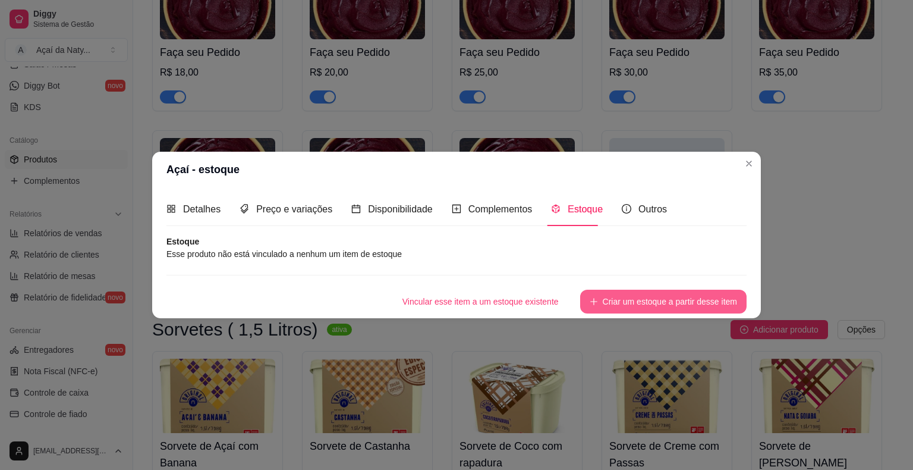
click at [689, 302] on button "Criar um estoque a partir desse item" at bounding box center [663, 302] width 167 height 24
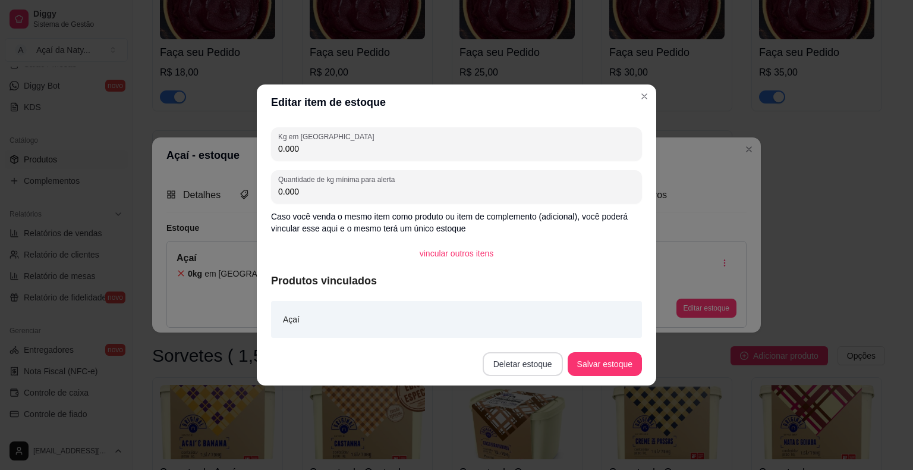
click at [548, 369] on button "Deletar estoque" at bounding box center [523, 364] width 80 height 24
click at [523, 327] on button "Confirmar" at bounding box center [529, 330] width 42 height 18
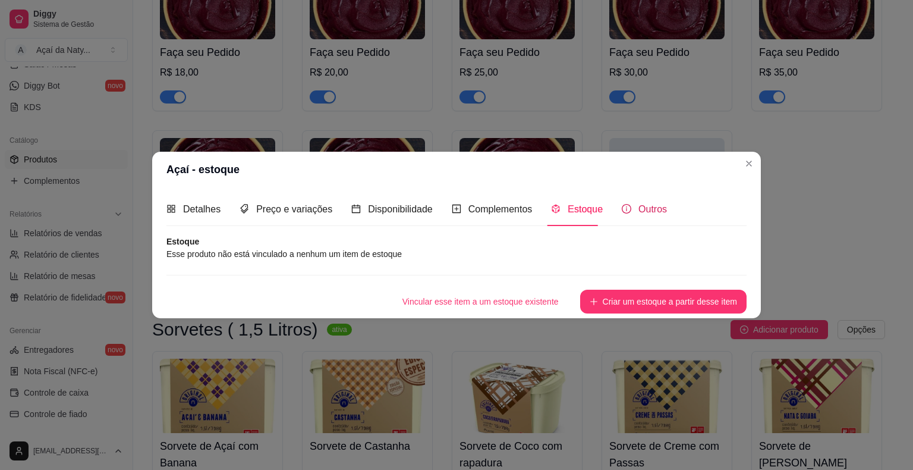
click at [652, 211] on span "Outros" at bounding box center [653, 209] width 29 height 10
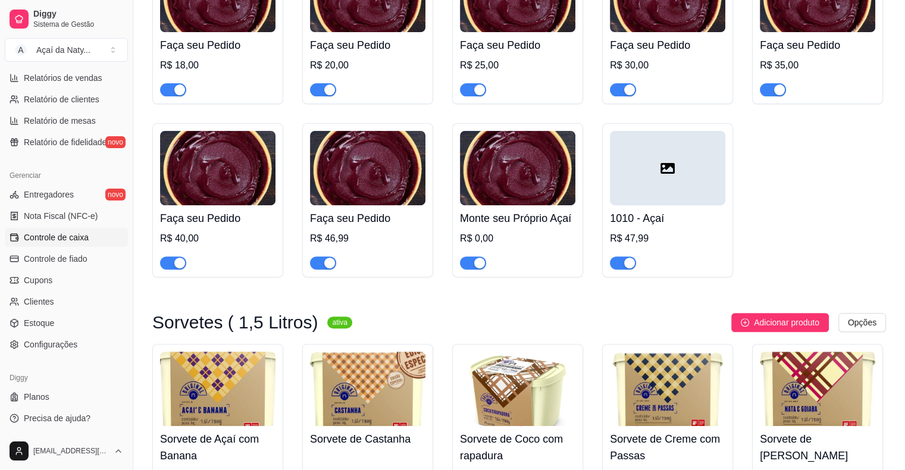
scroll to position [391, 0]
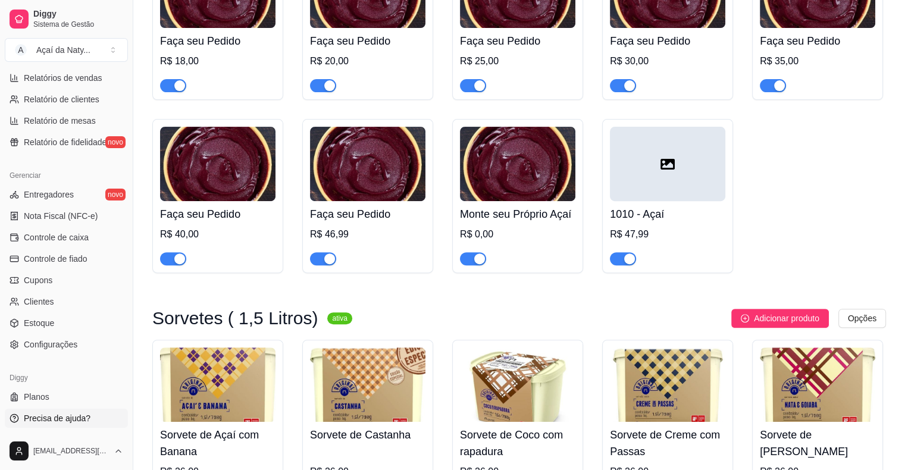
click at [73, 420] on span "Precisa de ajuda?" at bounding box center [57, 418] width 67 height 12
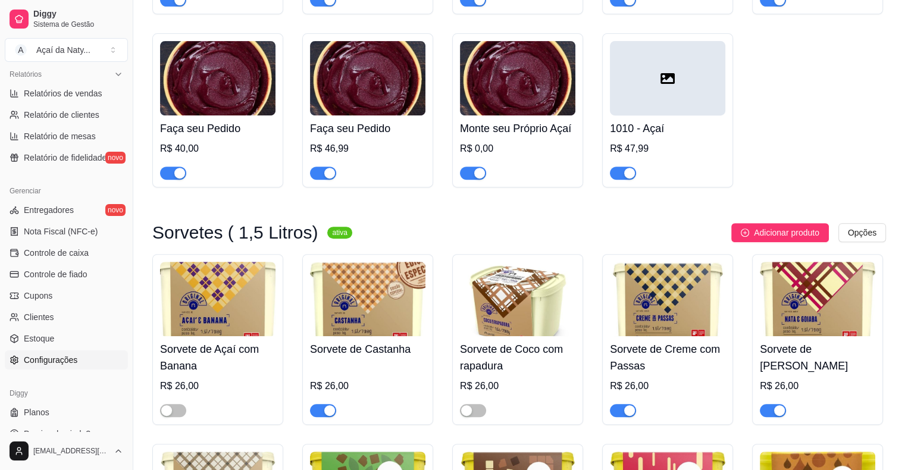
scroll to position [385, 0]
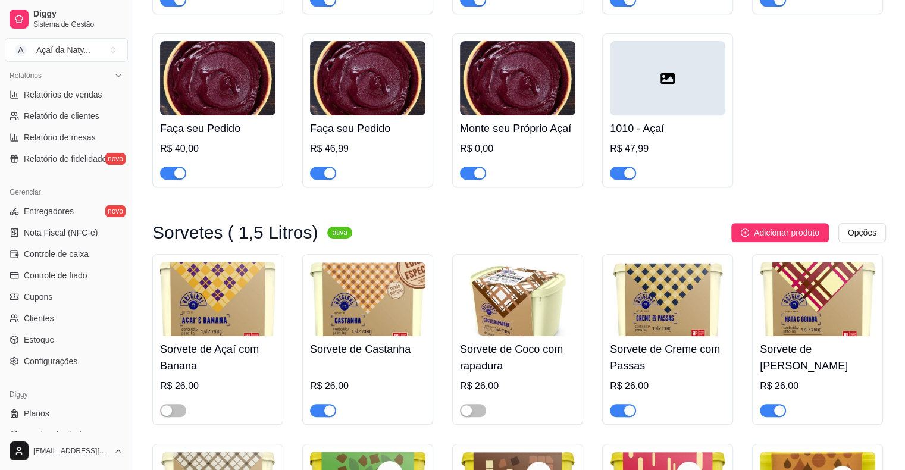
scroll to position [402, 0]
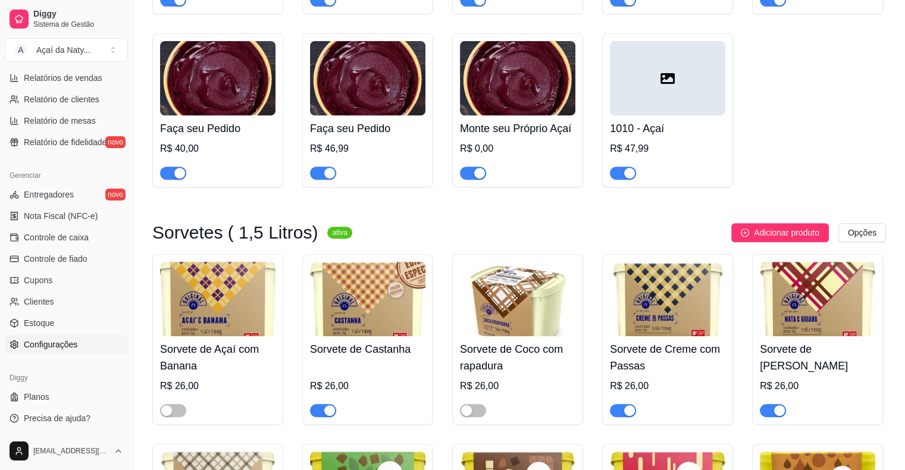
click at [37, 344] on span "Configurações" at bounding box center [51, 344] width 54 height 12
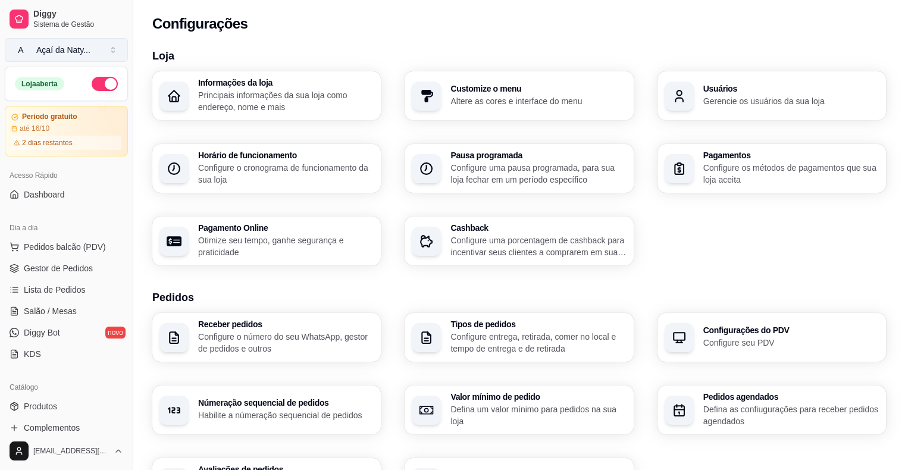
click at [112, 52] on button "A Açaí da Naty ..." at bounding box center [66, 50] width 123 height 24
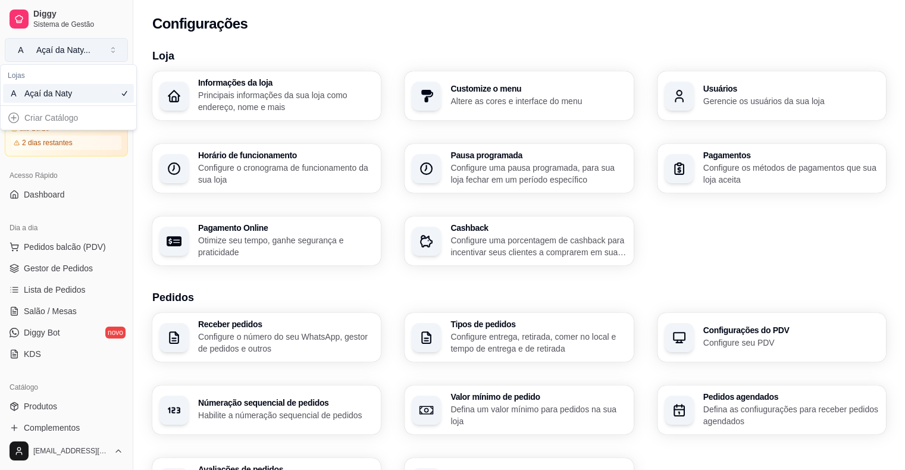
click at [112, 52] on button "A Açaí da Naty ..." at bounding box center [66, 50] width 123 height 24
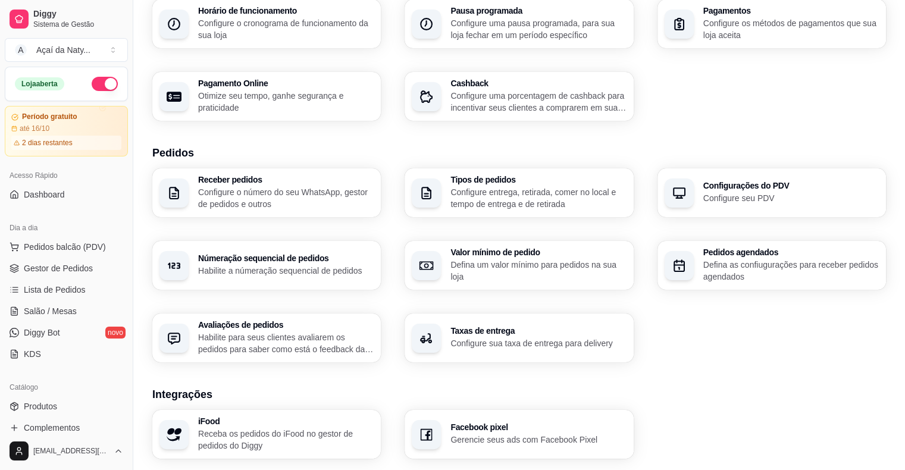
scroll to position [152, 0]
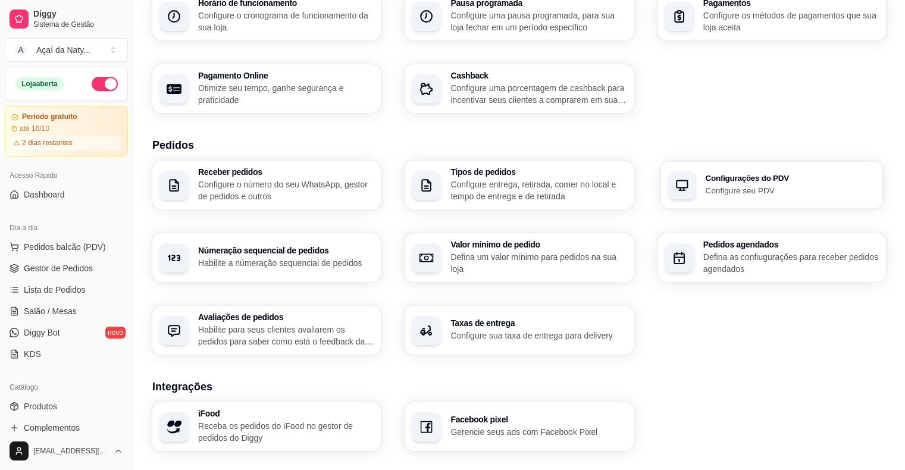
click at [734, 189] on p "Configure seu PDV" at bounding box center [790, 189] width 170 height 11
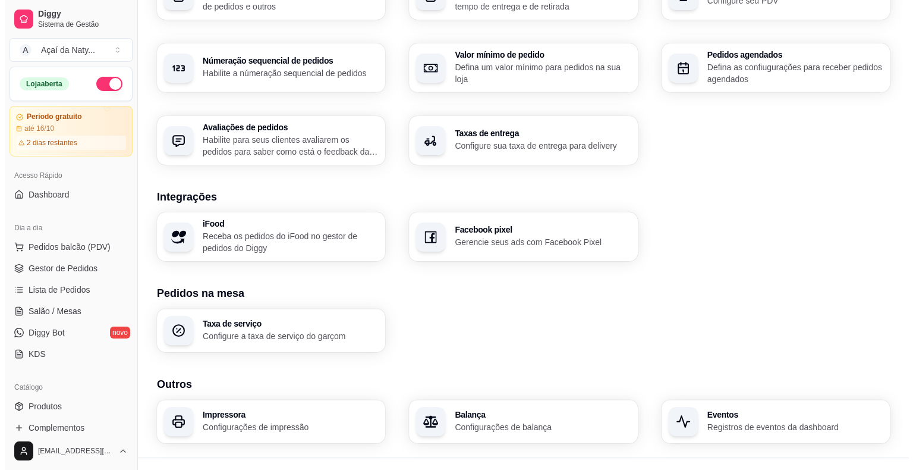
scroll to position [363, 0]
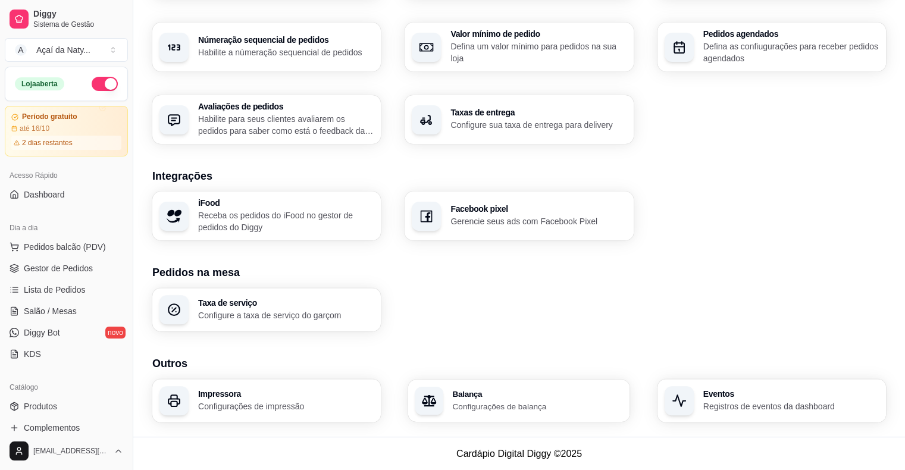
click at [519, 412] on div "Balança Configurações de balança" at bounding box center [519, 400] width 222 height 42
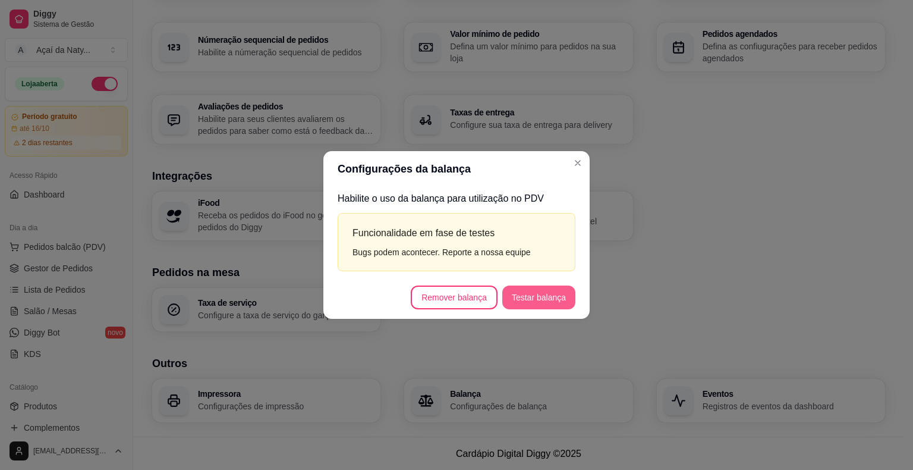
click at [537, 297] on button "Testar balança" at bounding box center [539, 297] width 73 height 24
click at [495, 256] on div "Bugs podem acontecer. Reporte a nossa equipe" at bounding box center [457, 252] width 208 height 13
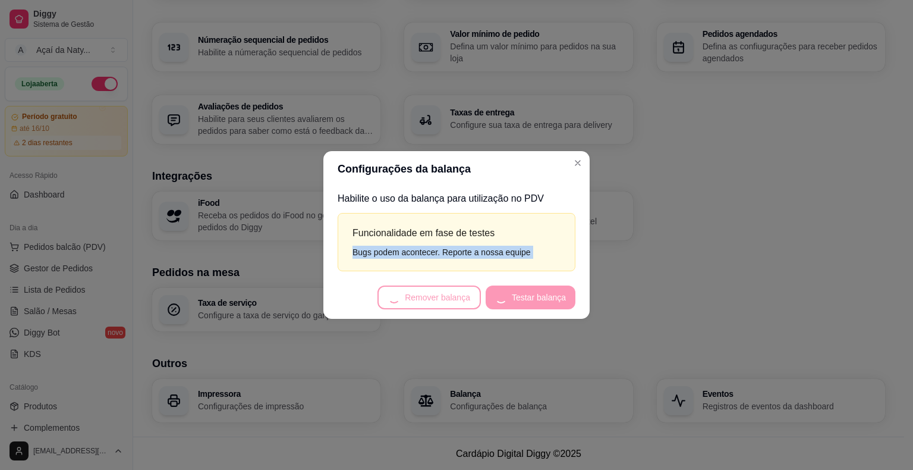
click at [495, 256] on div "Bugs podem acontecer. Reporte a nossa equipe" at bounding box center [457, 252] width 208 height 13
click at [521, 252] on div "Bugs podem acontecer. Reporte a nossa equipe" at bounding box center [457, 252] width 208 height 13
drag, startPoint x: 445, startPoint y: 257, endPoint x: 549, endPoint y: 263, distance: 104.2
click at [549, 263] on div "Funcionalidade em fase de testes Bugs podem acontecer. Reporte a nossa equipe" at bounding box center [457, 242] width 238 height 58
